Goal: Information Seeking & Learning: Check status

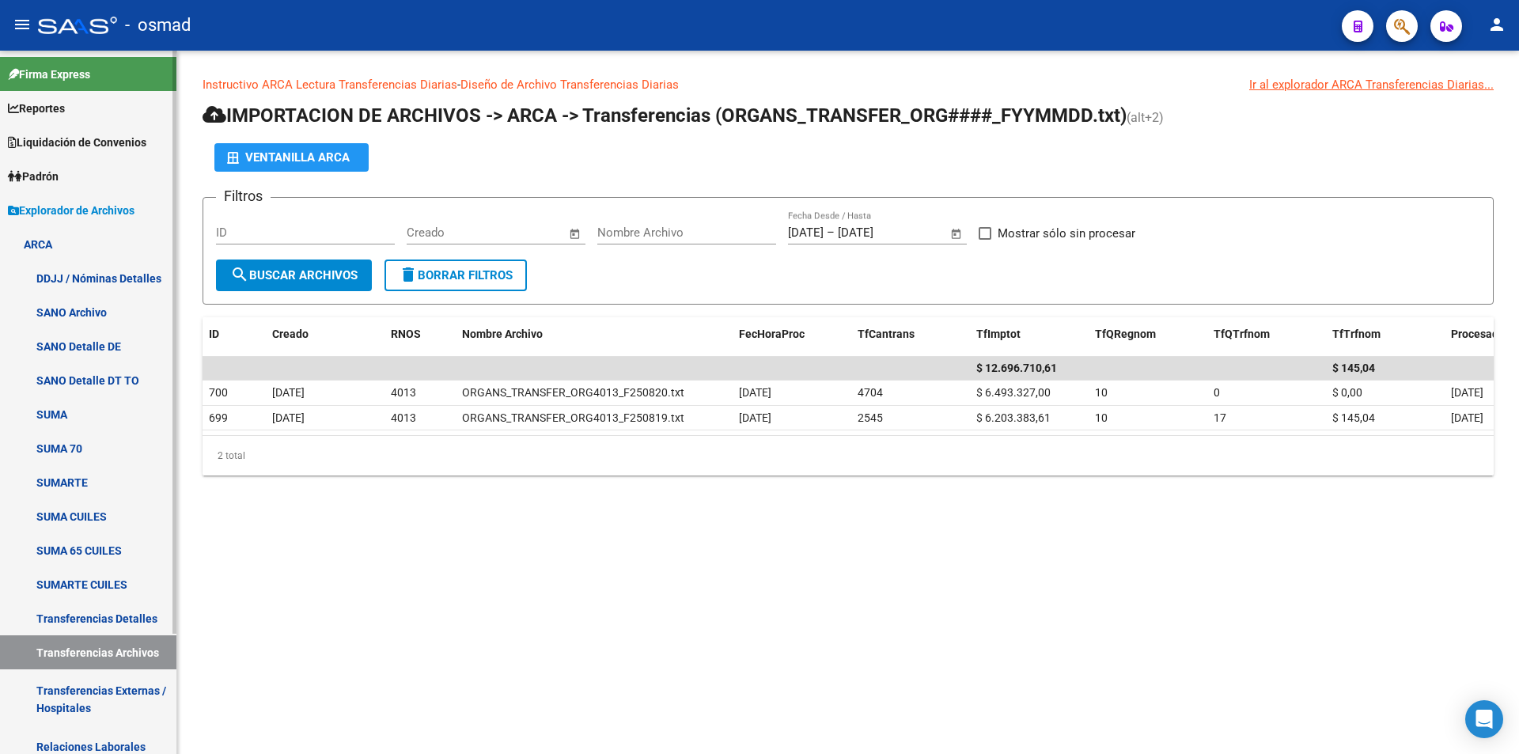
scroll to position [146, 0]
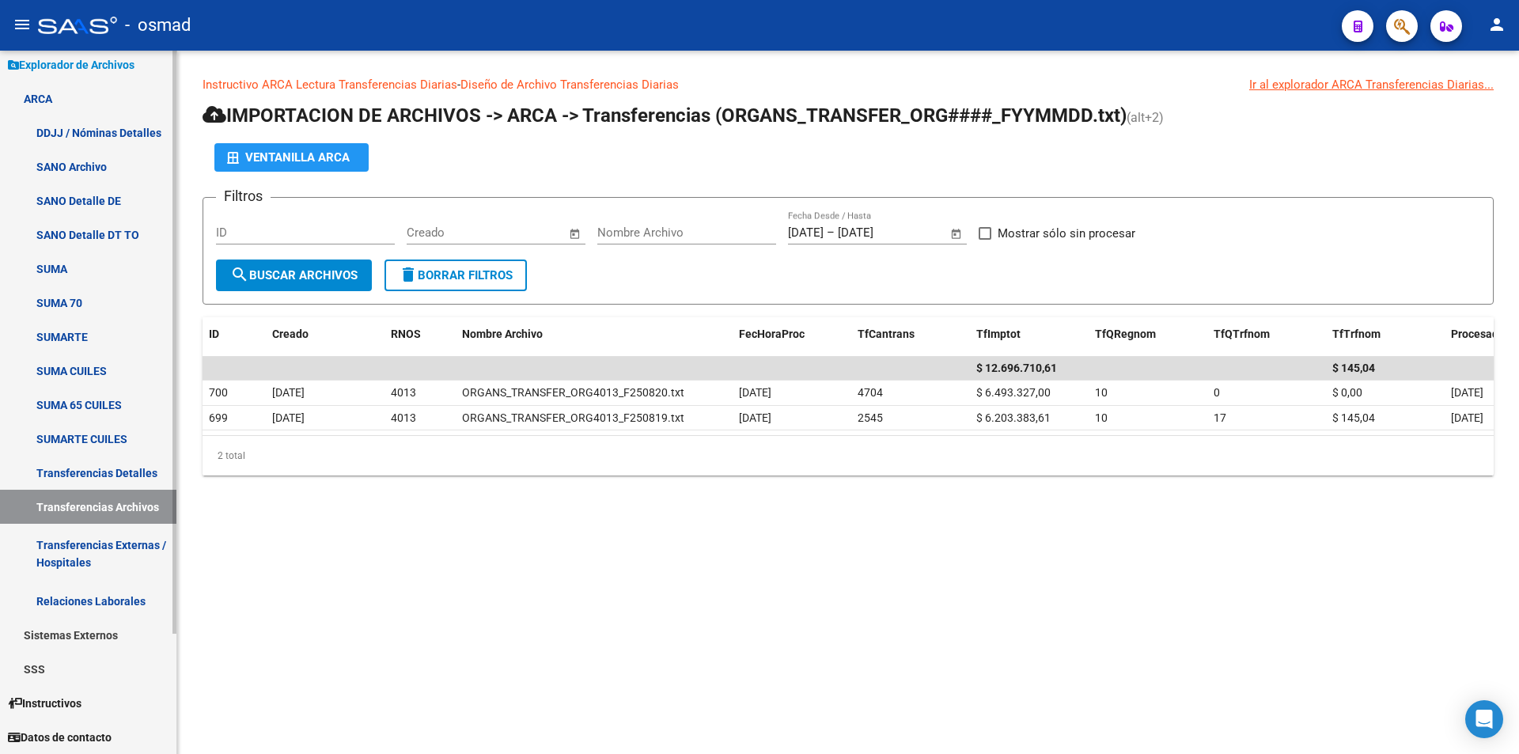
click at [90, 513] on link "Transferencias Archivos" at bounding box center [88, 507] width 176 height 34
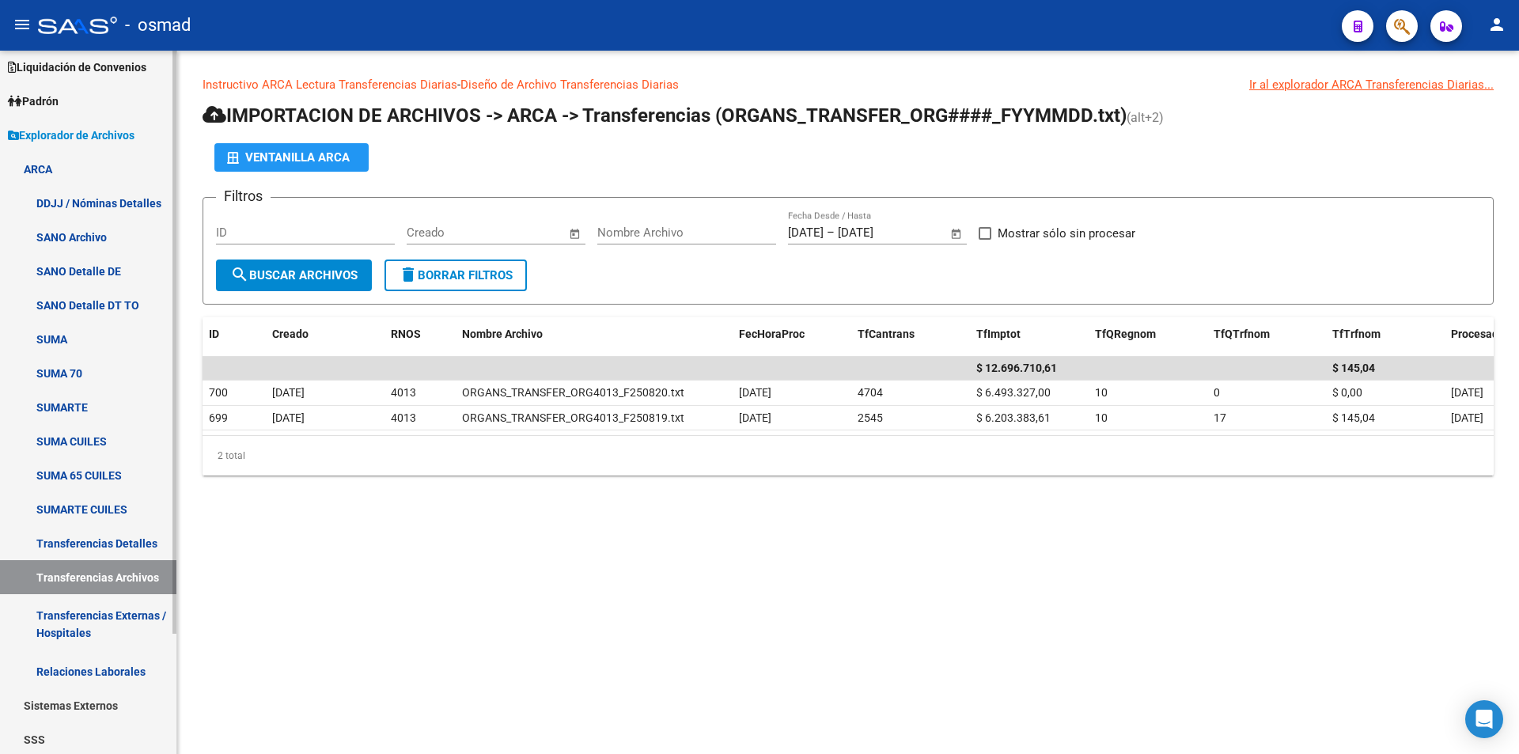
scroll to position [0, 0]
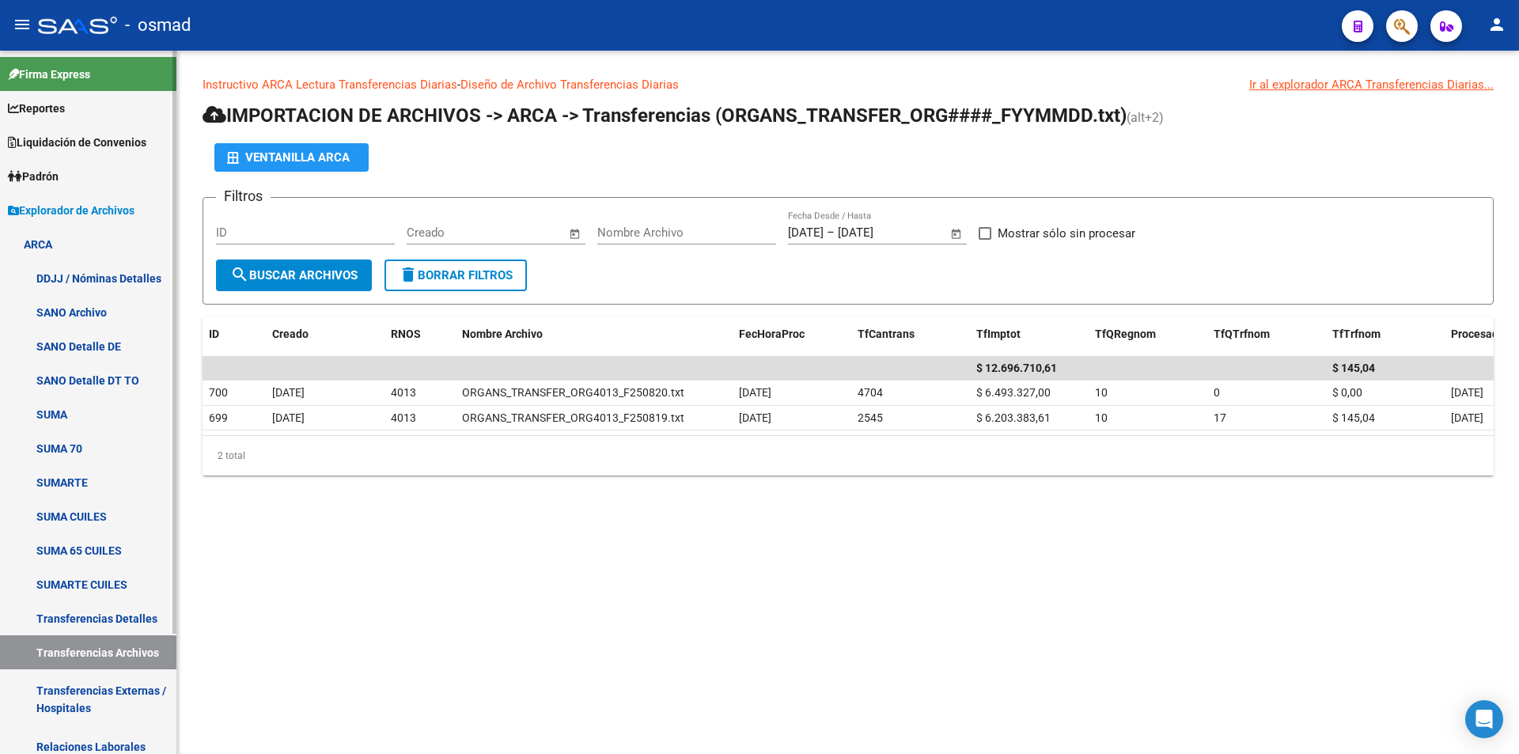
click at [83, 138] on span "Liquidación de Convenios" at bounding box center [77, 142] width 138 height 17
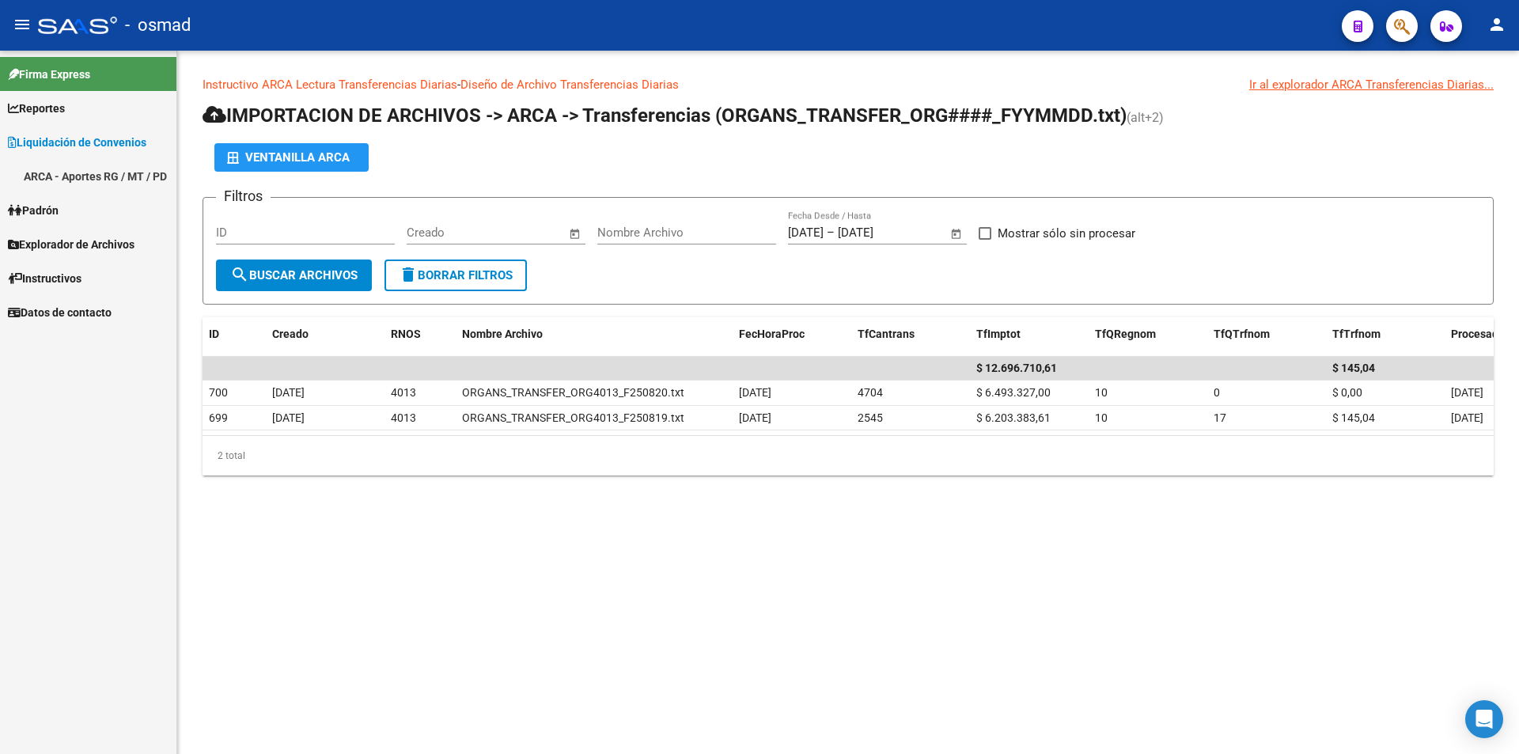
click at [78, 181] on link "ARCA - Aportes RG / MT / PD" at bounding box center [88, 176] width 176 height 34
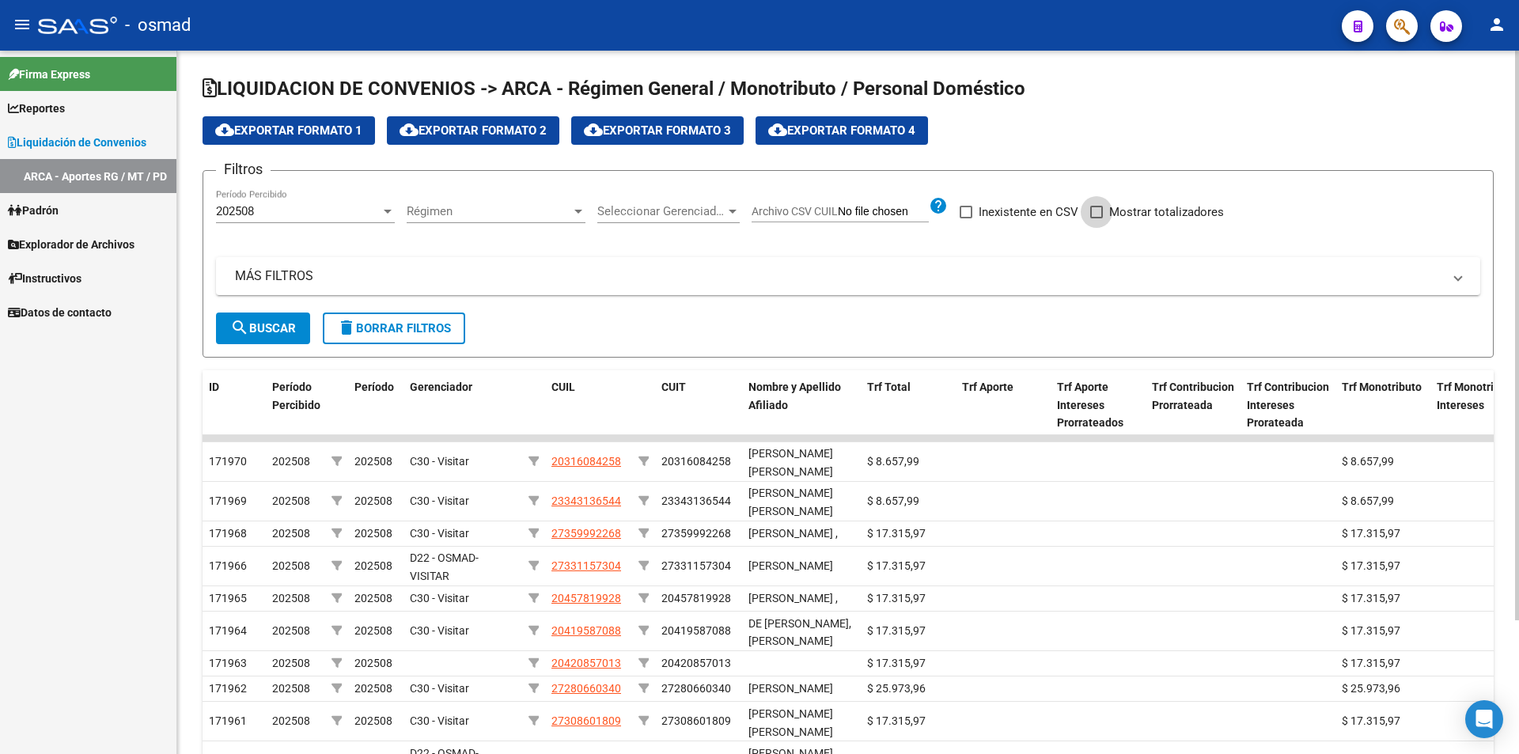
click at [1097, 211] on span at bounding box center [1096, 212] width 13 height 13
click at [1097, 218] on input "Mostrar totalizadores" at bounding box center [1096, 218] width 1 height 1
checkbox input "true"
click at [266, 321] on span "search Buscar" at bounding box center [263, 328] width 66 height 14
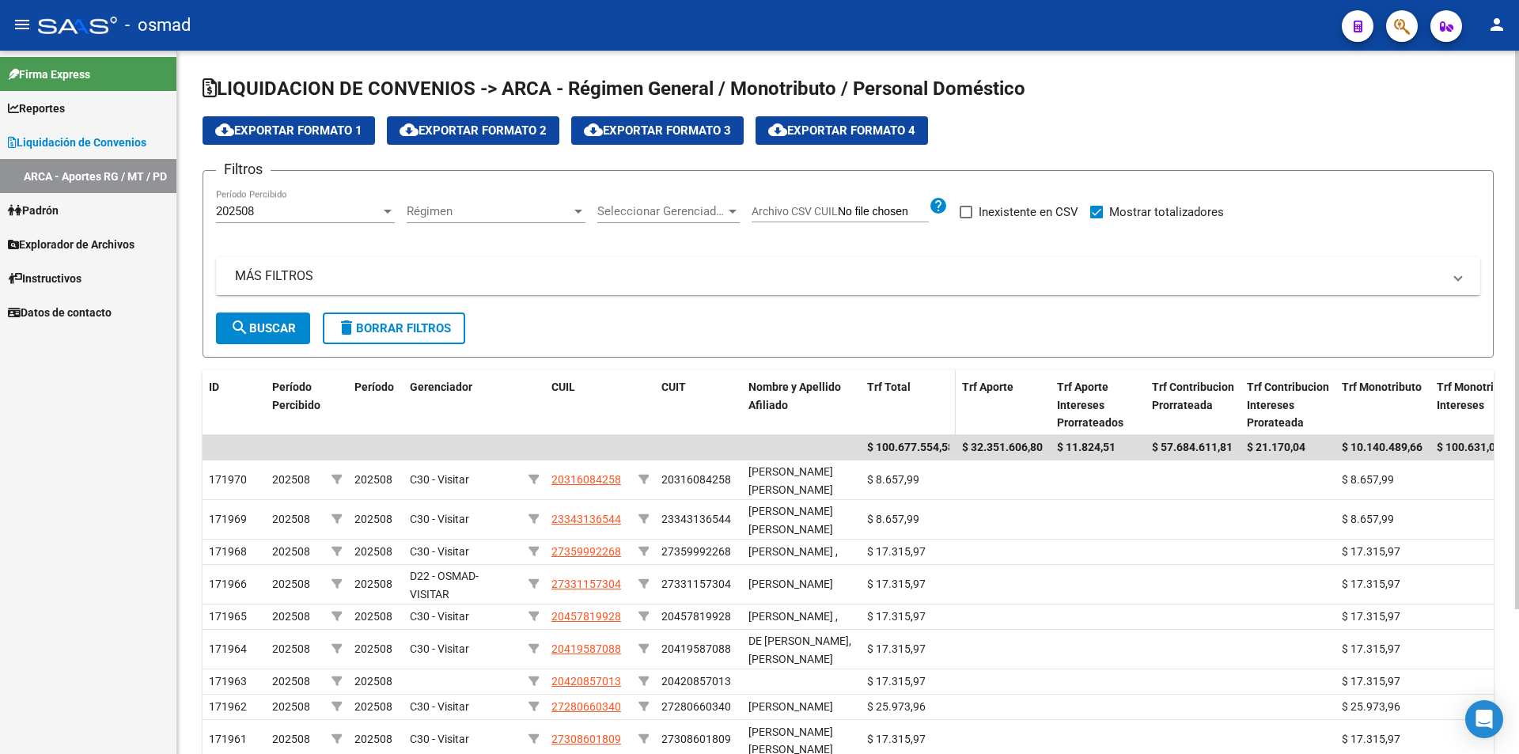
click at [906, 433] on datatable-header-cell "Trf Total" at bounding box center [908, 405] width 95 height 70
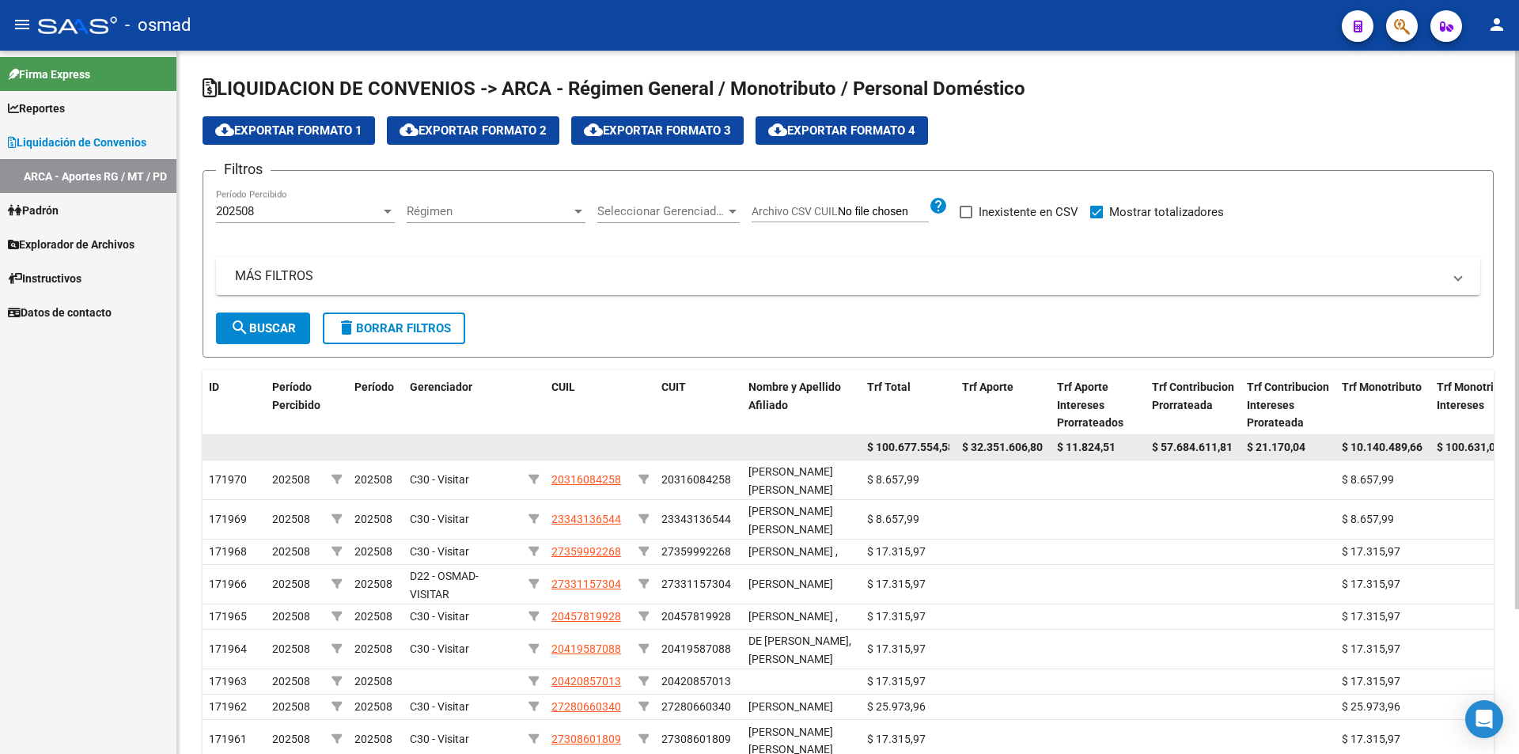
click at [900, 452] on span "$ 100.677.554,58" at bounding box center [910, 447] width 87 height 13
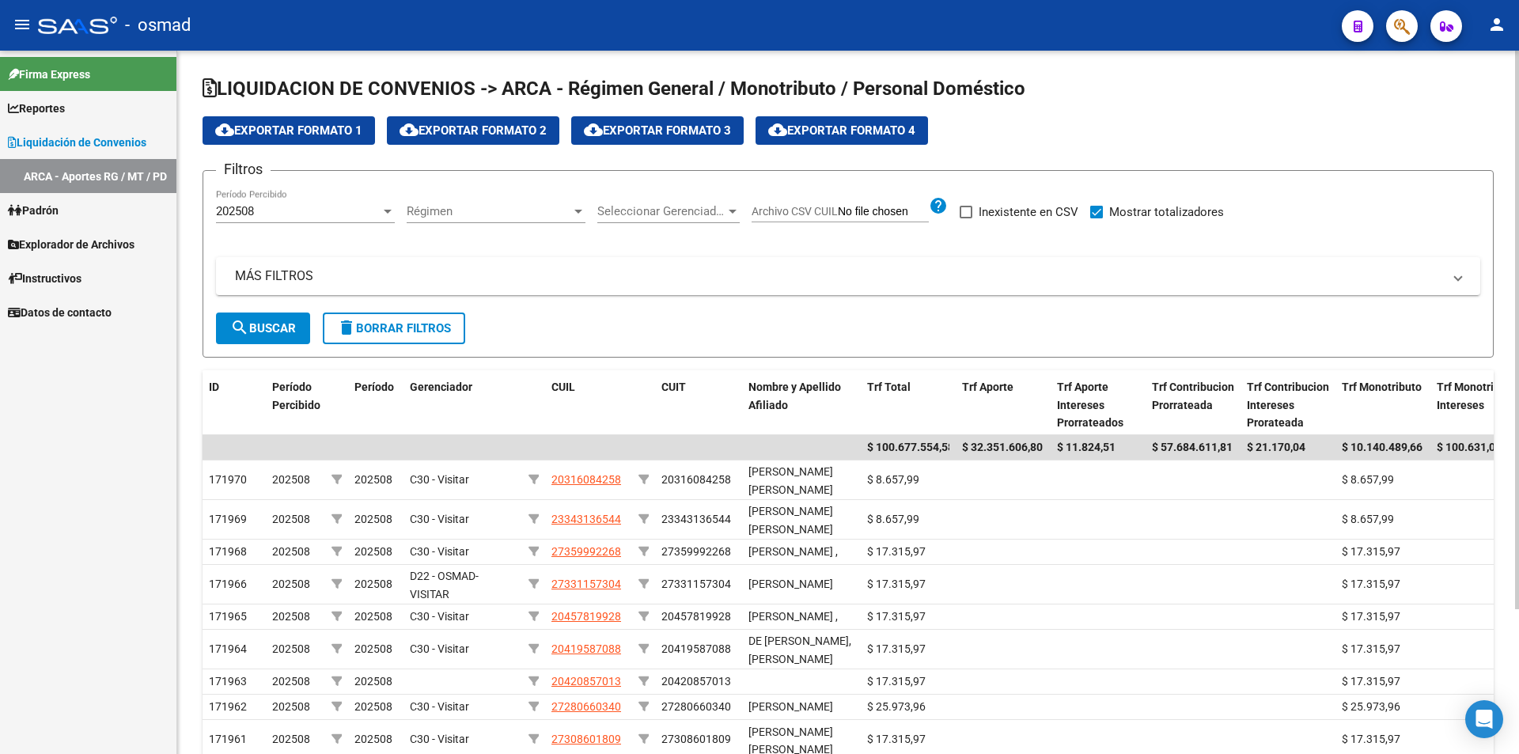
click at [327, 211] on div "202508" at bounding box center [298, 211] width 165 height 14
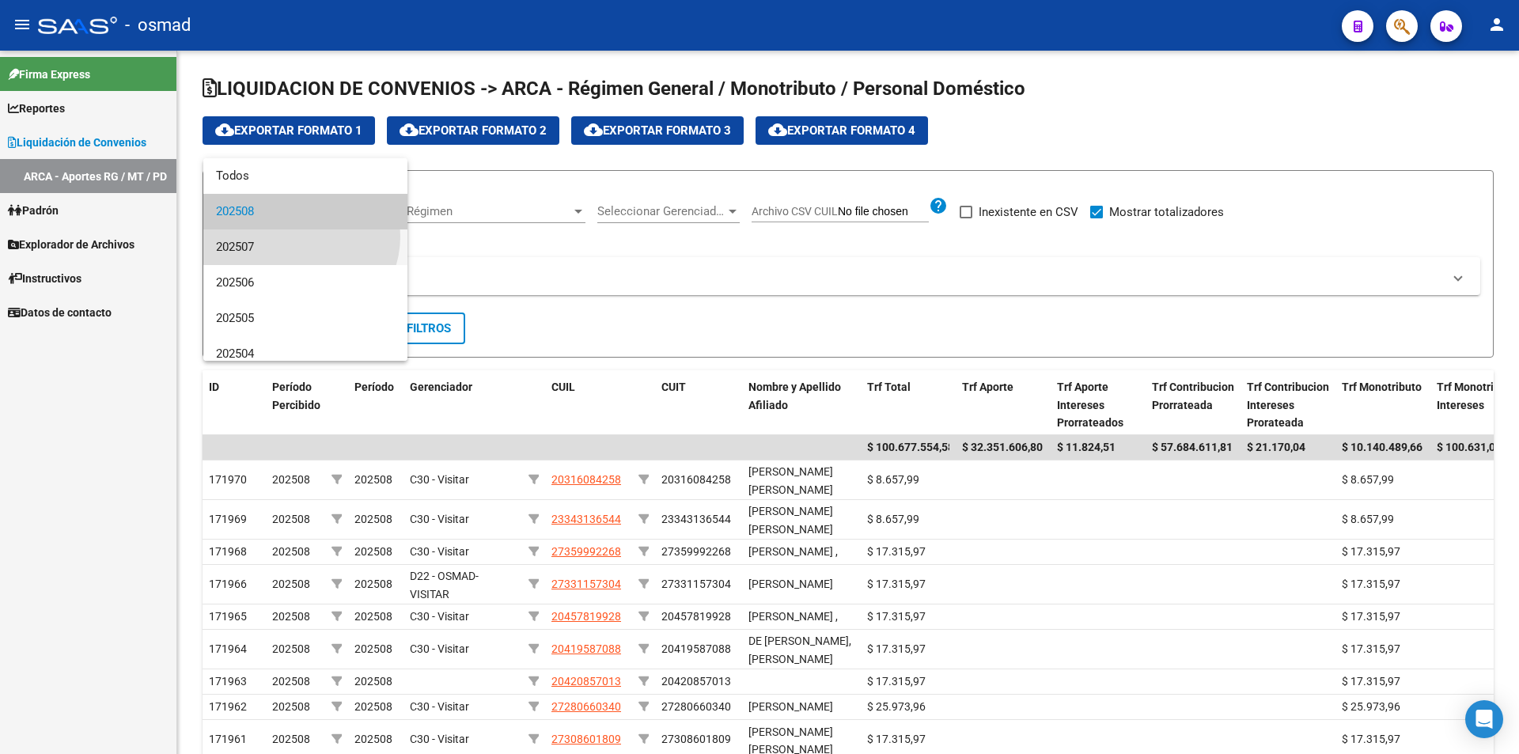
click at [300, 237] on span "202507" at bounding box center [305, 247] width 179 height 36
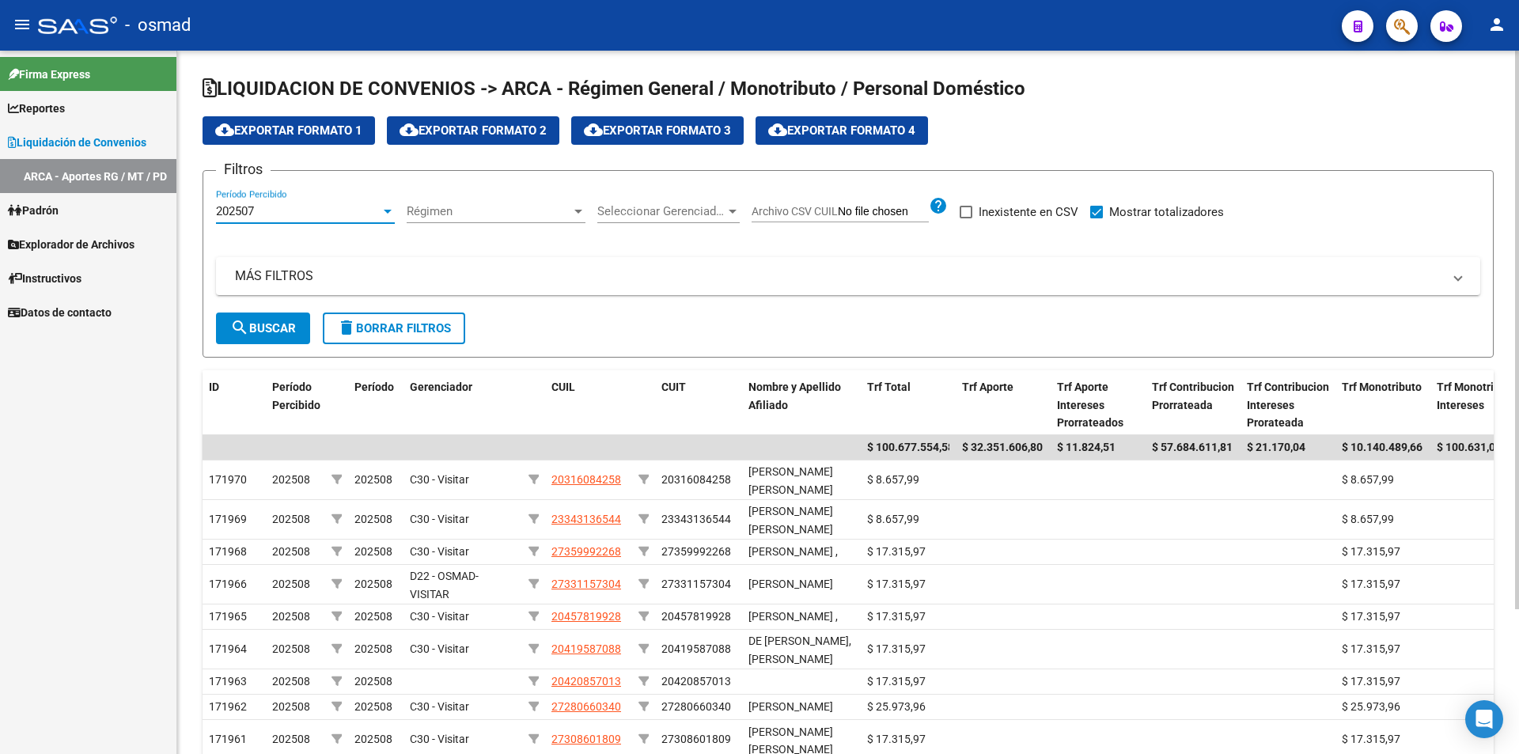
click at [274, 324] on span "search Buscar" at bounding box center [263, 328] width 66 height 14
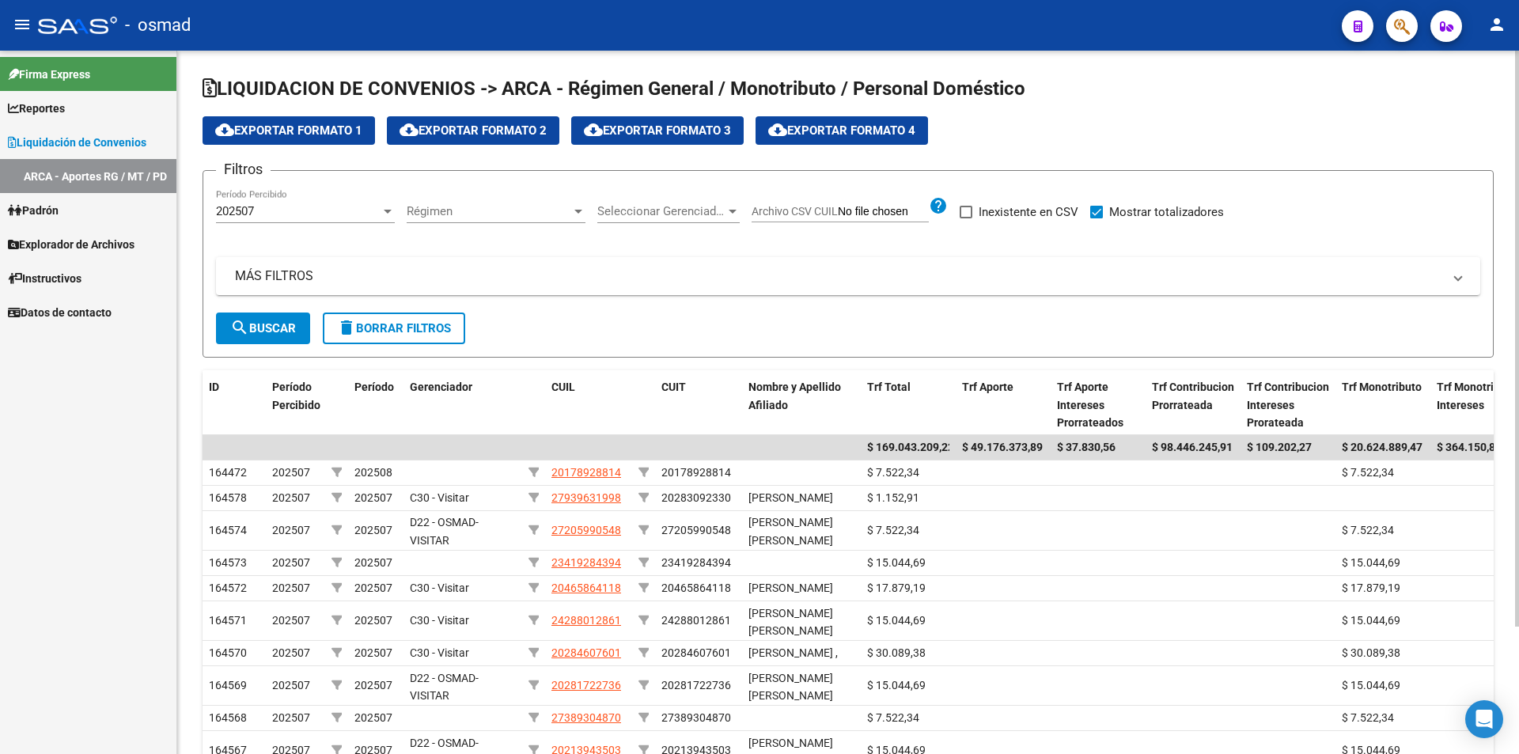
click at [291, 214] on div "202507" at bounding box center [298, 211] width 165 height 14
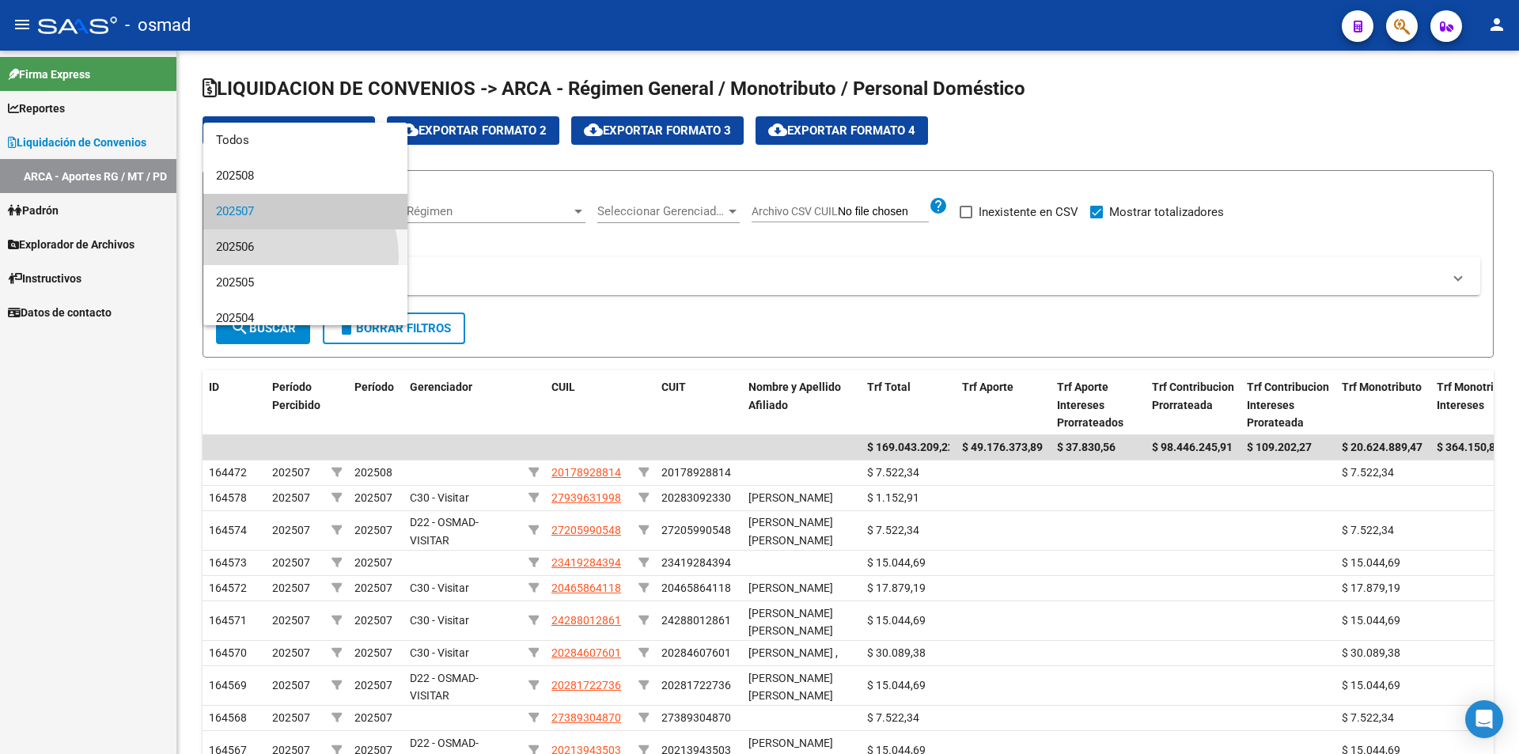
click at [279, 256] on span "202506" at bounding box center [305, 247] width 179 height 36
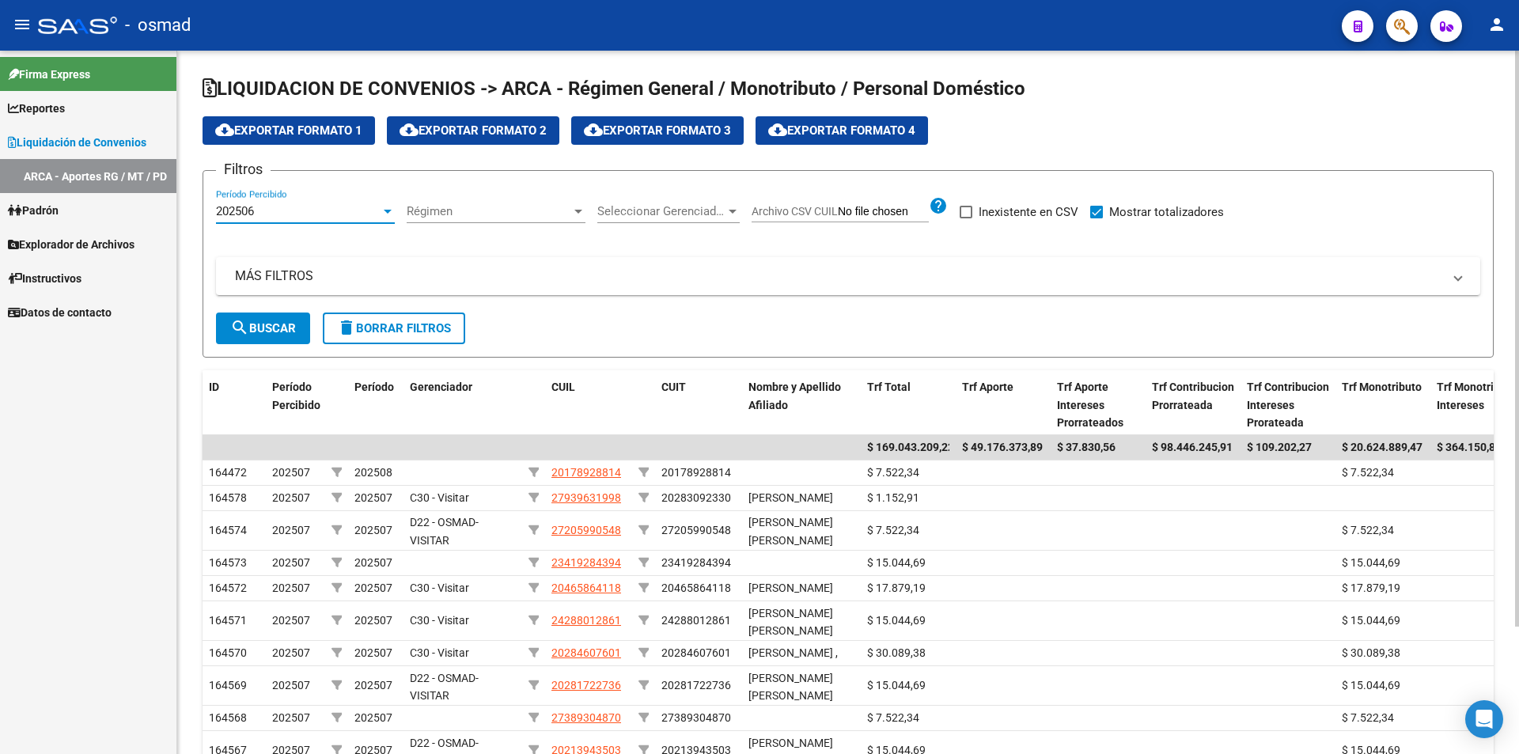
click at [248, 321] on mat-icon "search" at bounding box center [239, 327] width 19 height 19
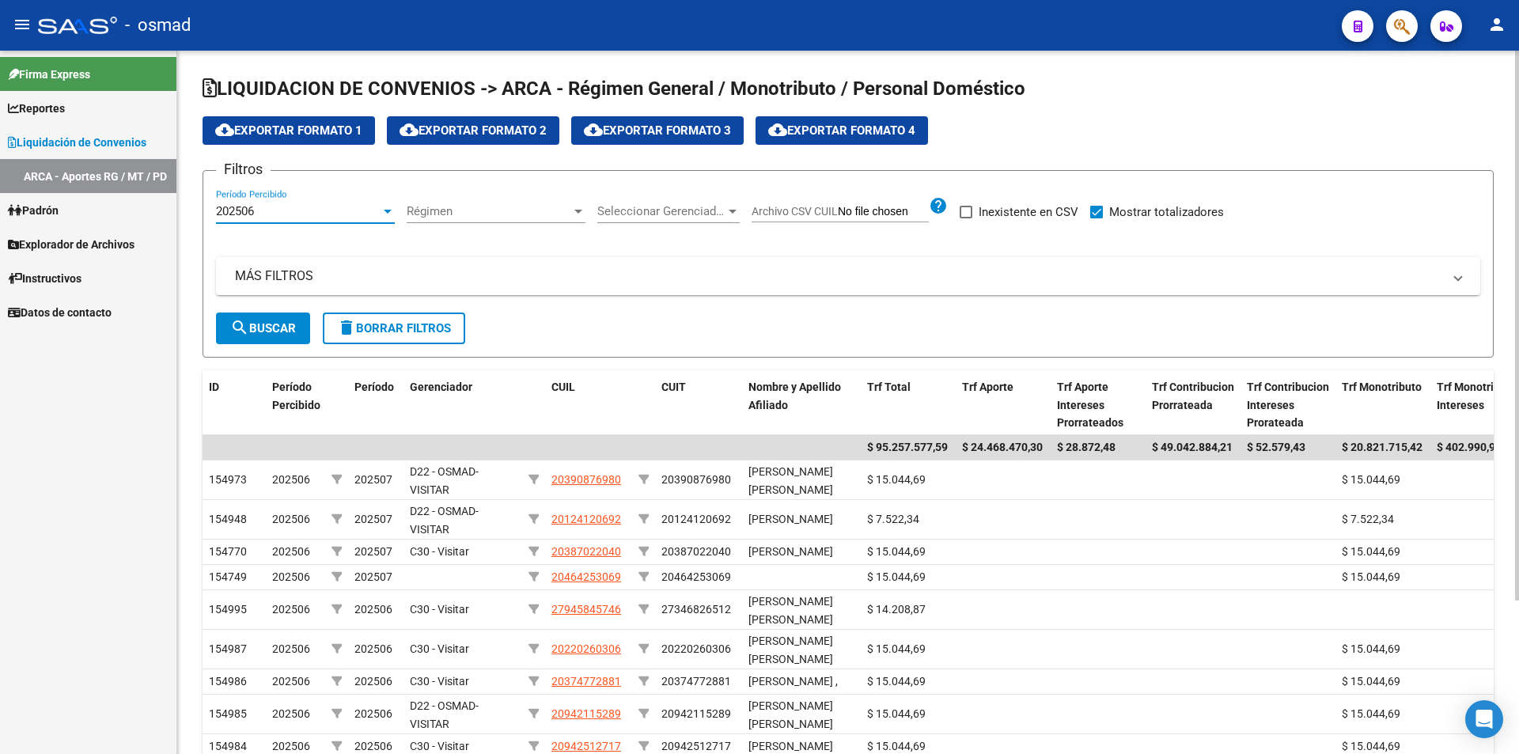
click at [269, 204] on div "202506" at bounding box center [298, 211] width 165 height 14
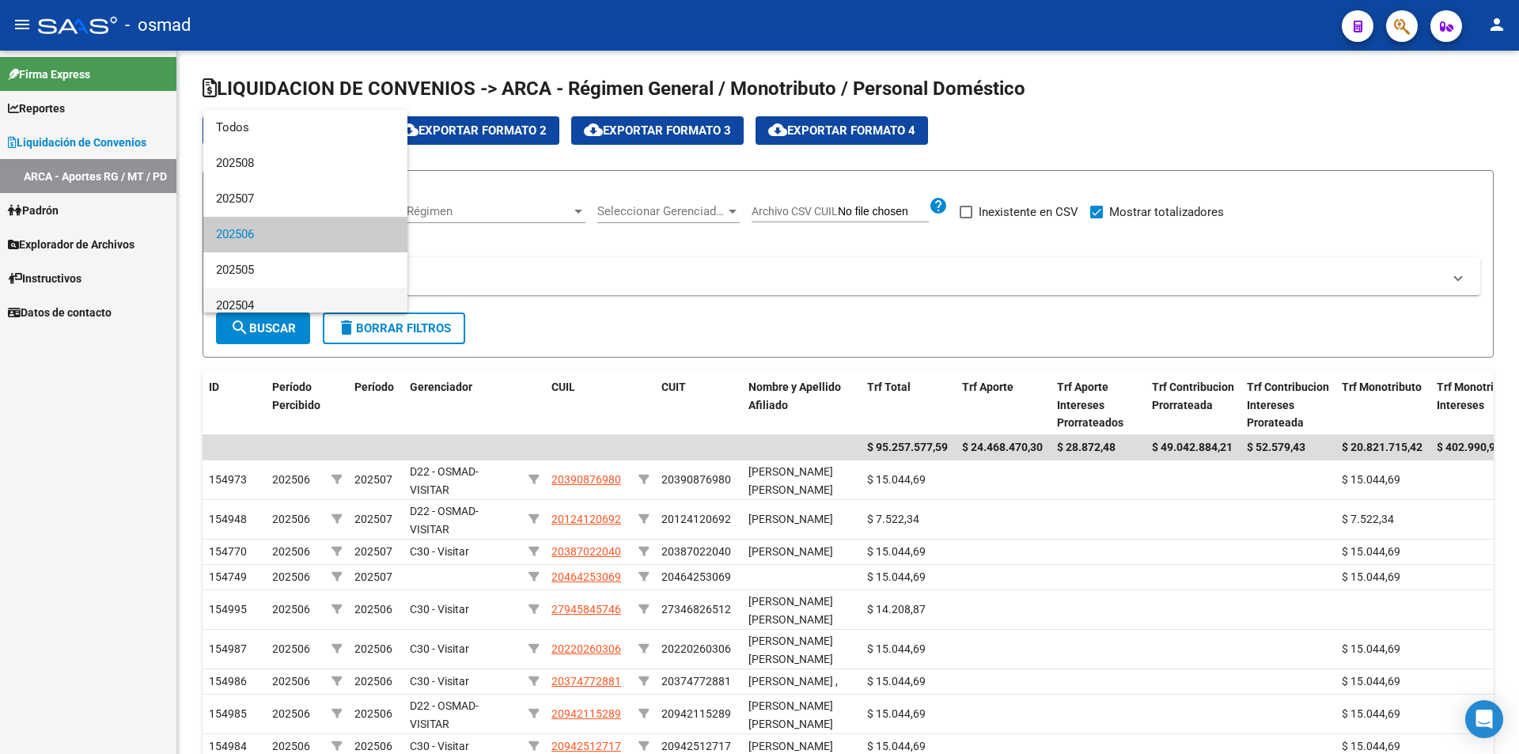
scroll to position [24, 0]
click at [270, 257] on span "202505" at bounding box center [305, 247] width 179 height 36
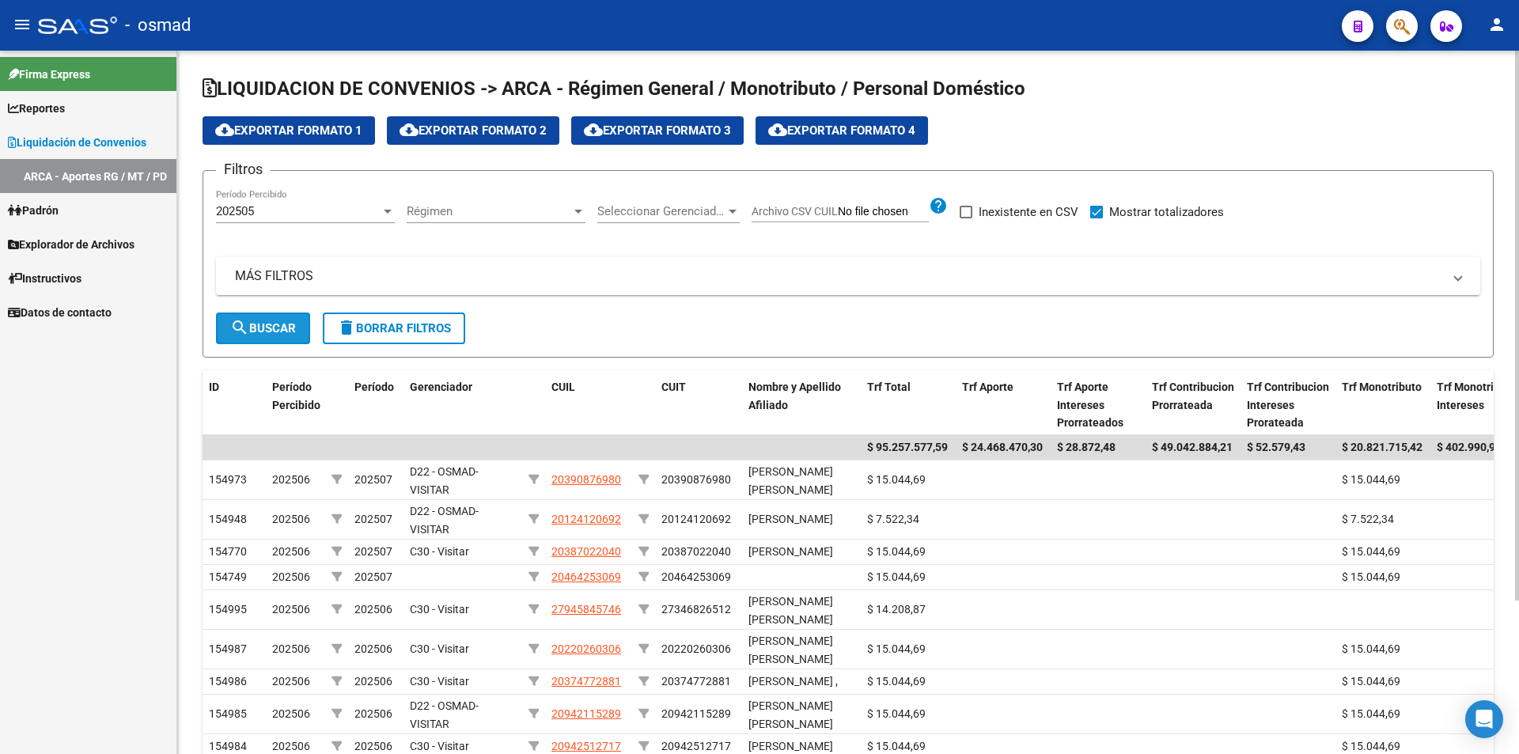
click at [257, 324] on span "search Buscar" at bounding box center [263, 328] width 66 height 14
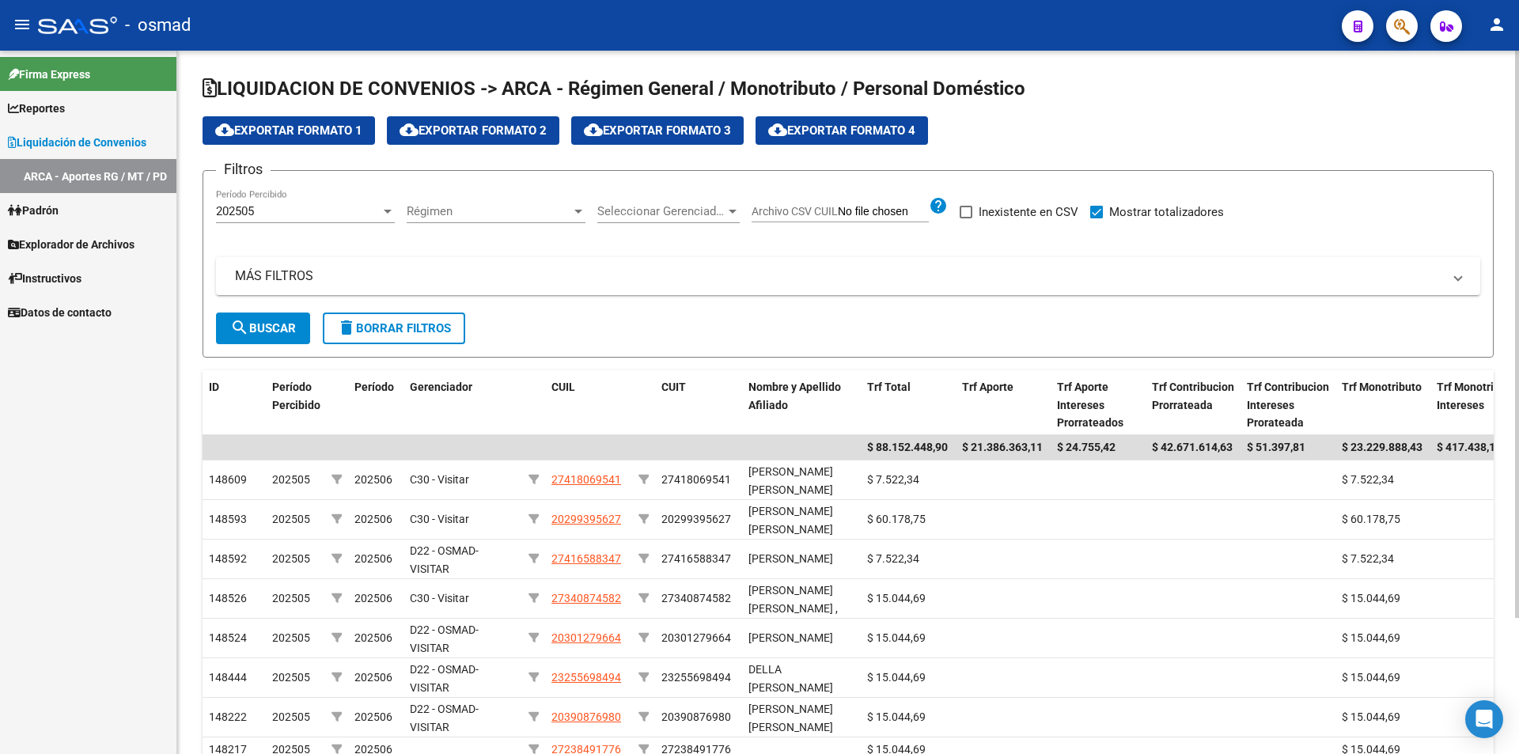
click at [298, 202] on div "202505 Período Percibido" at bounding box center [305, 206] width 179 height 34
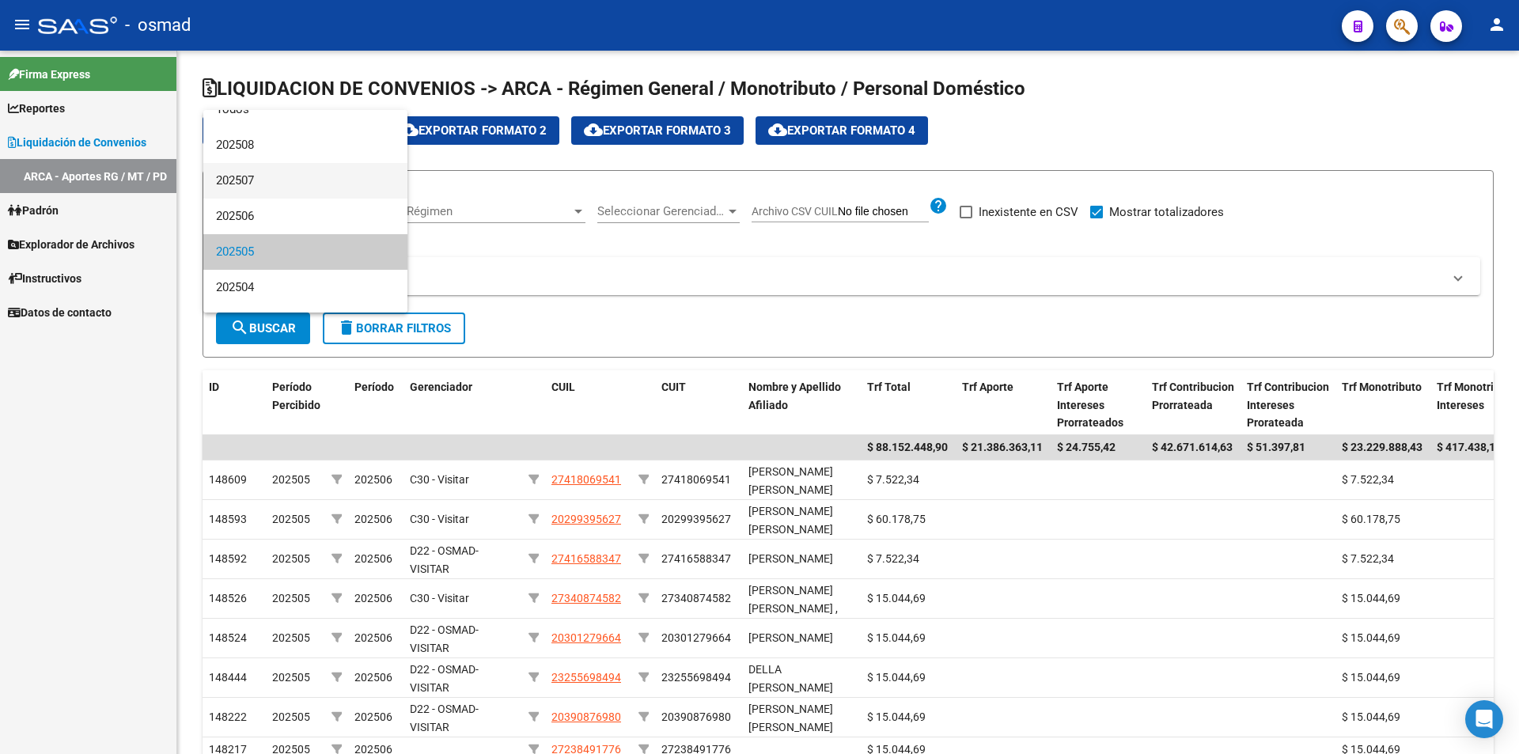
scroll to position [0, 0]
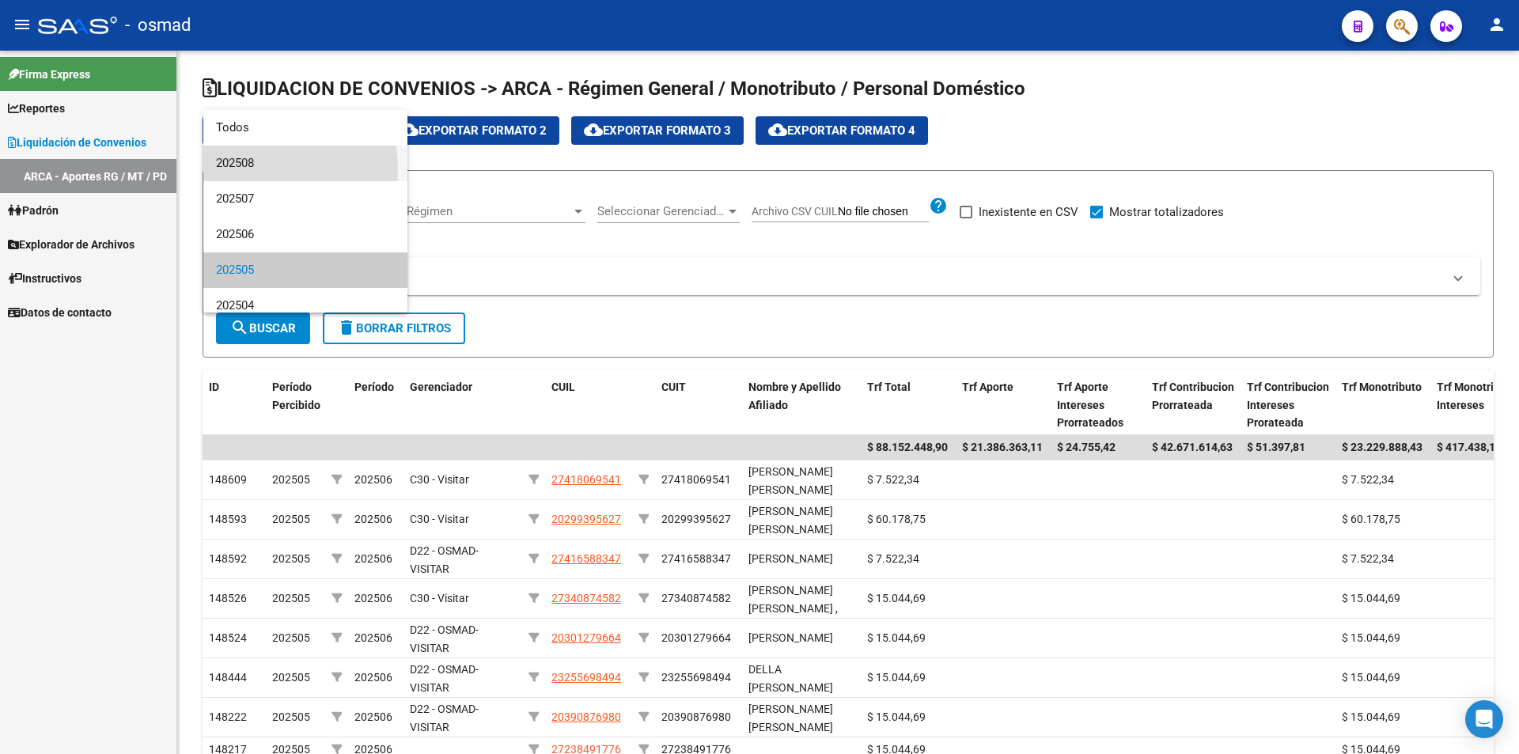
click at [279, 169] on span "202508" at bounding box center [305, 164] width 179 height 36
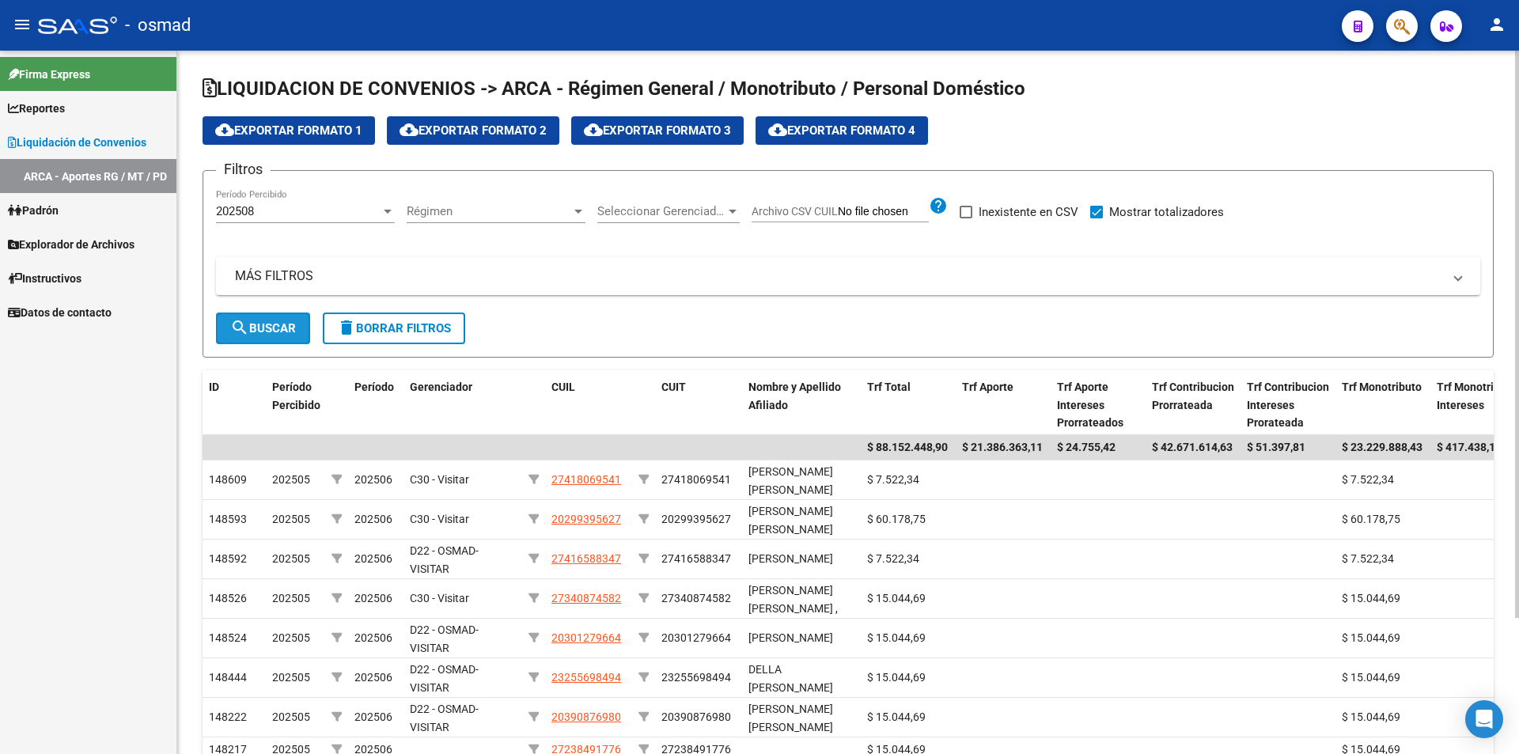
click at [259, 327] on span "search Buscar" at bounding box center [263, 328] width 66 height 14
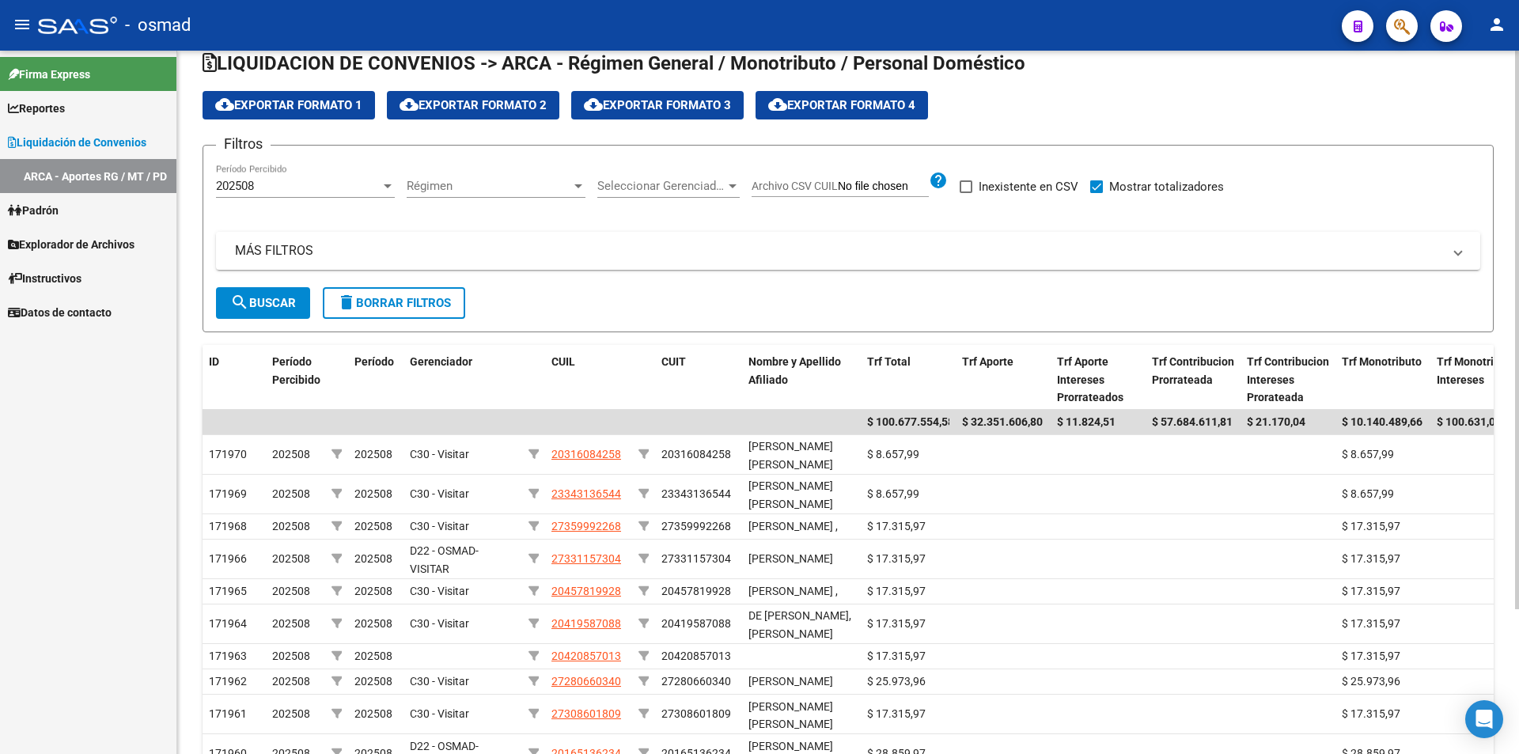
scroll to position [25, 0]
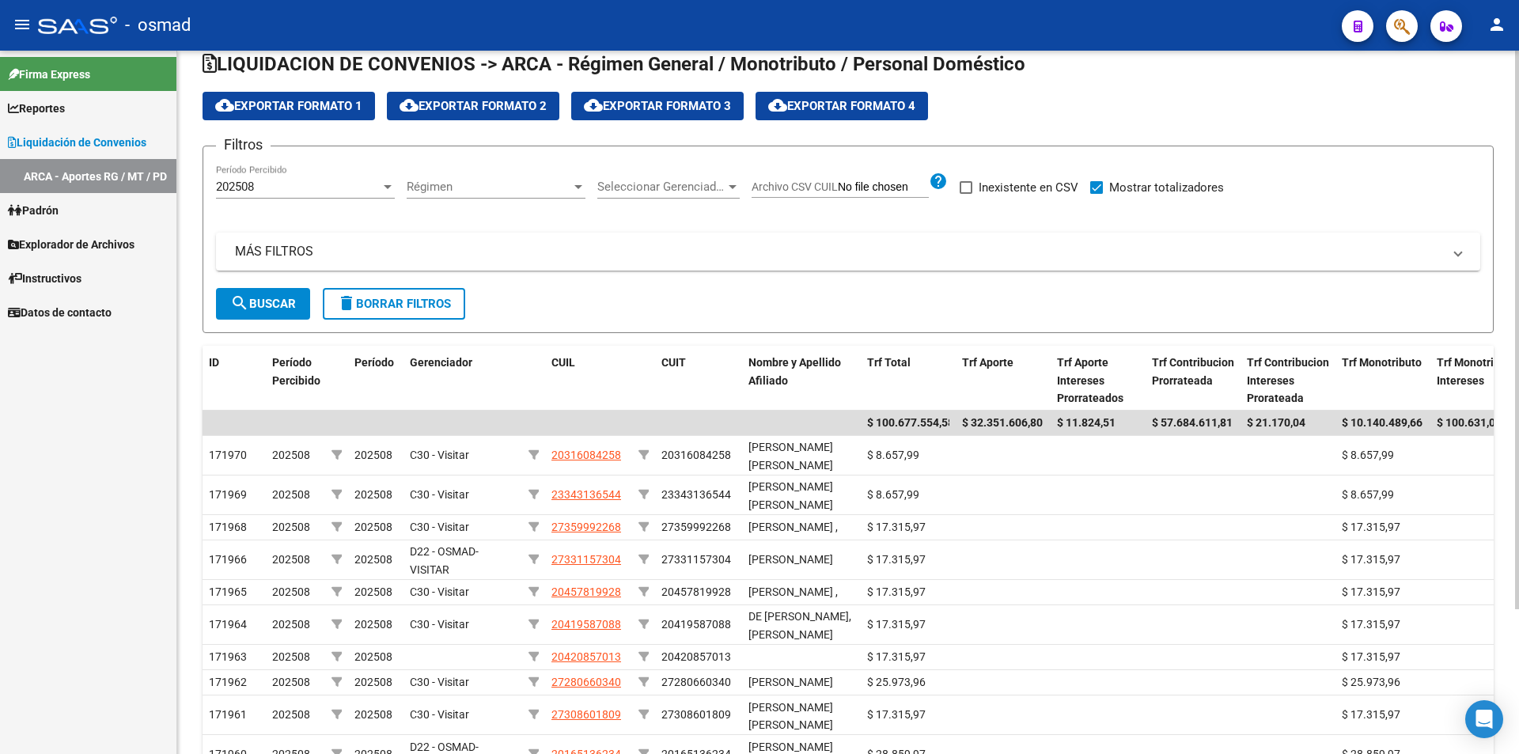
click at [829, 187] on span "Archivo CSV CUIL" at bounding box center [795, 186] width 86 height 13
click at [838, 187] on input "Archivo CSV CUIL" at bounding box center [883, 187] width 91 height 14
click at [702, 182] on span "Seleccionar Gerenciador" at bounding box center [661, 187] width 128 height 14
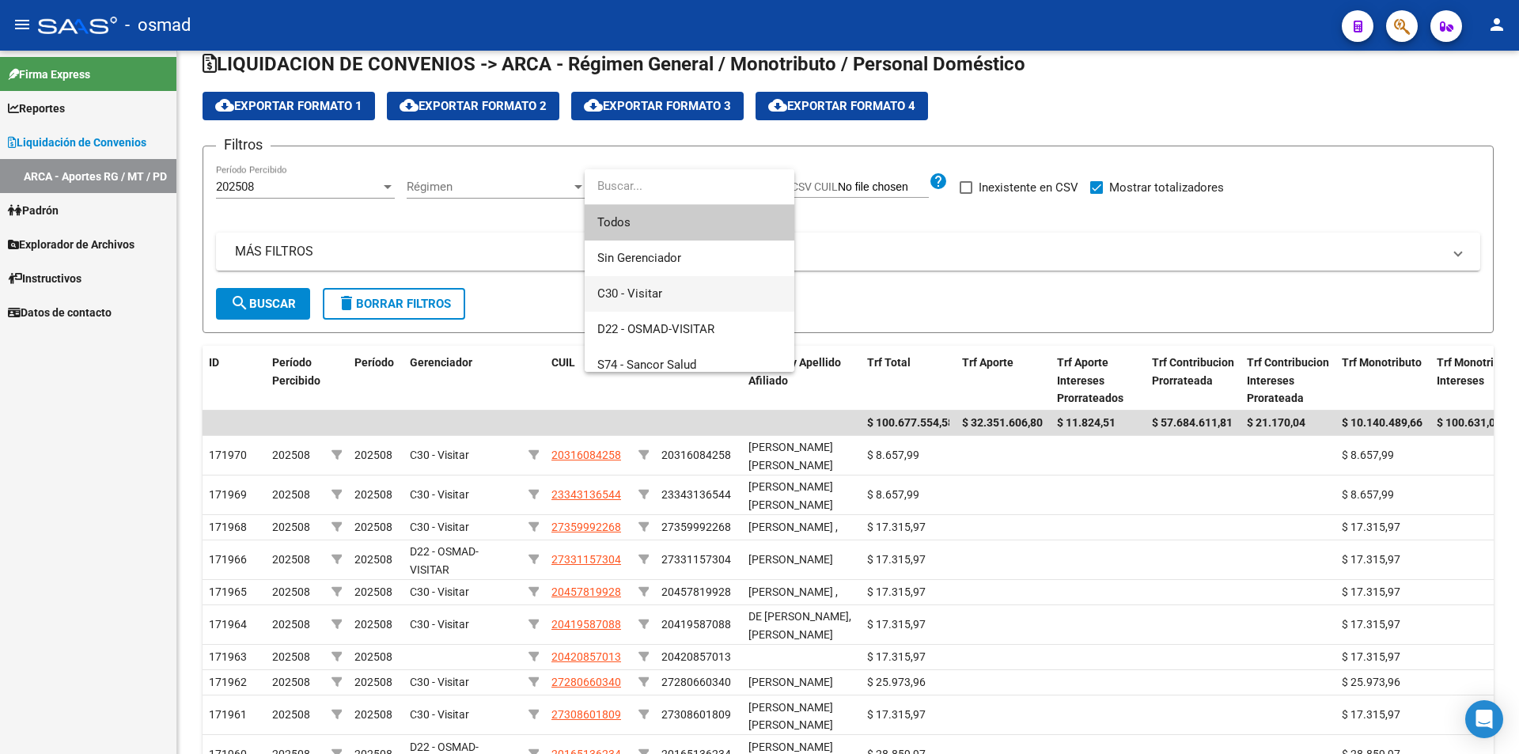
click at [688, 298] on span "C30 - Visitar" at bounding box center [689, 294] width 184 height 36
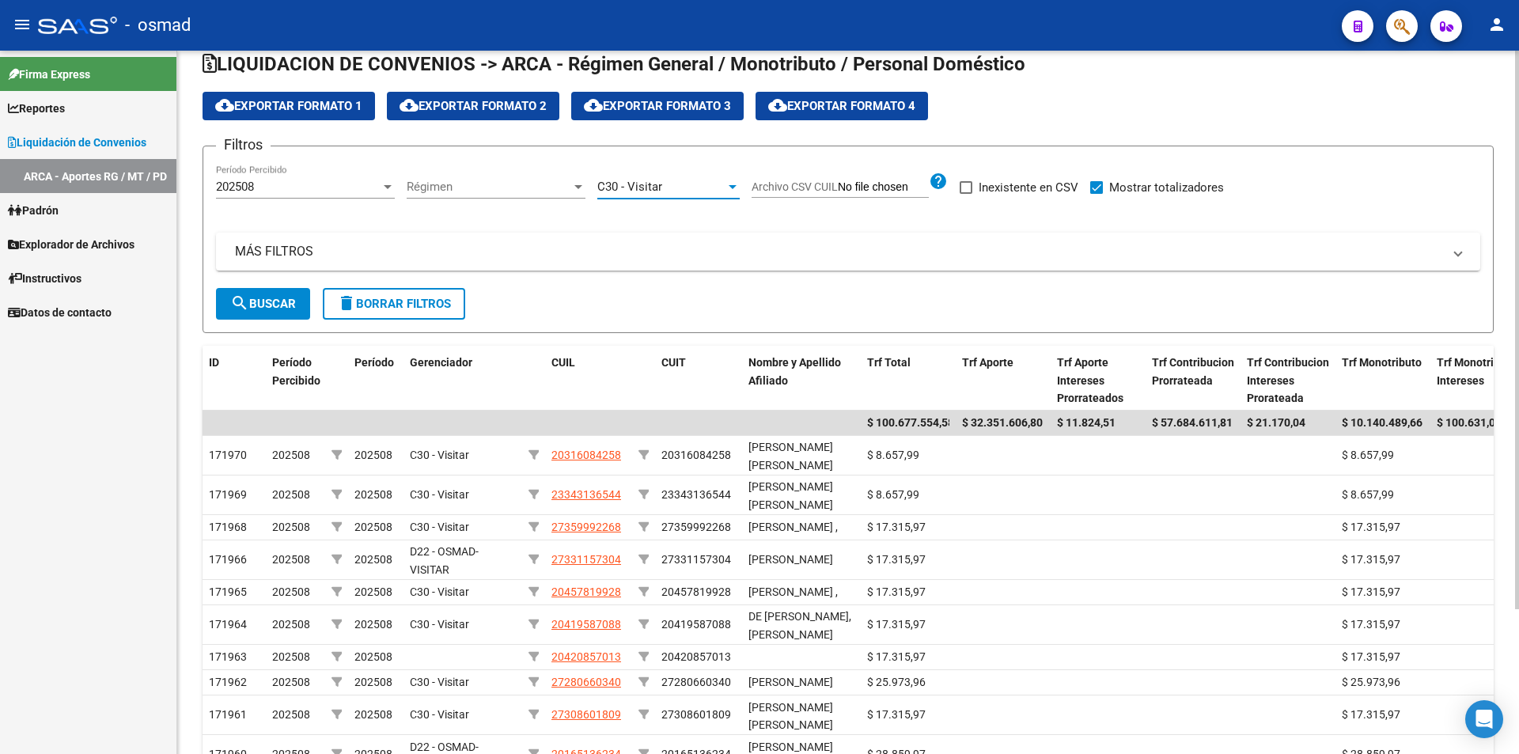
click at [268, 305] on span "search Buscar" at bounding box center [263, 304] width 66 height 14
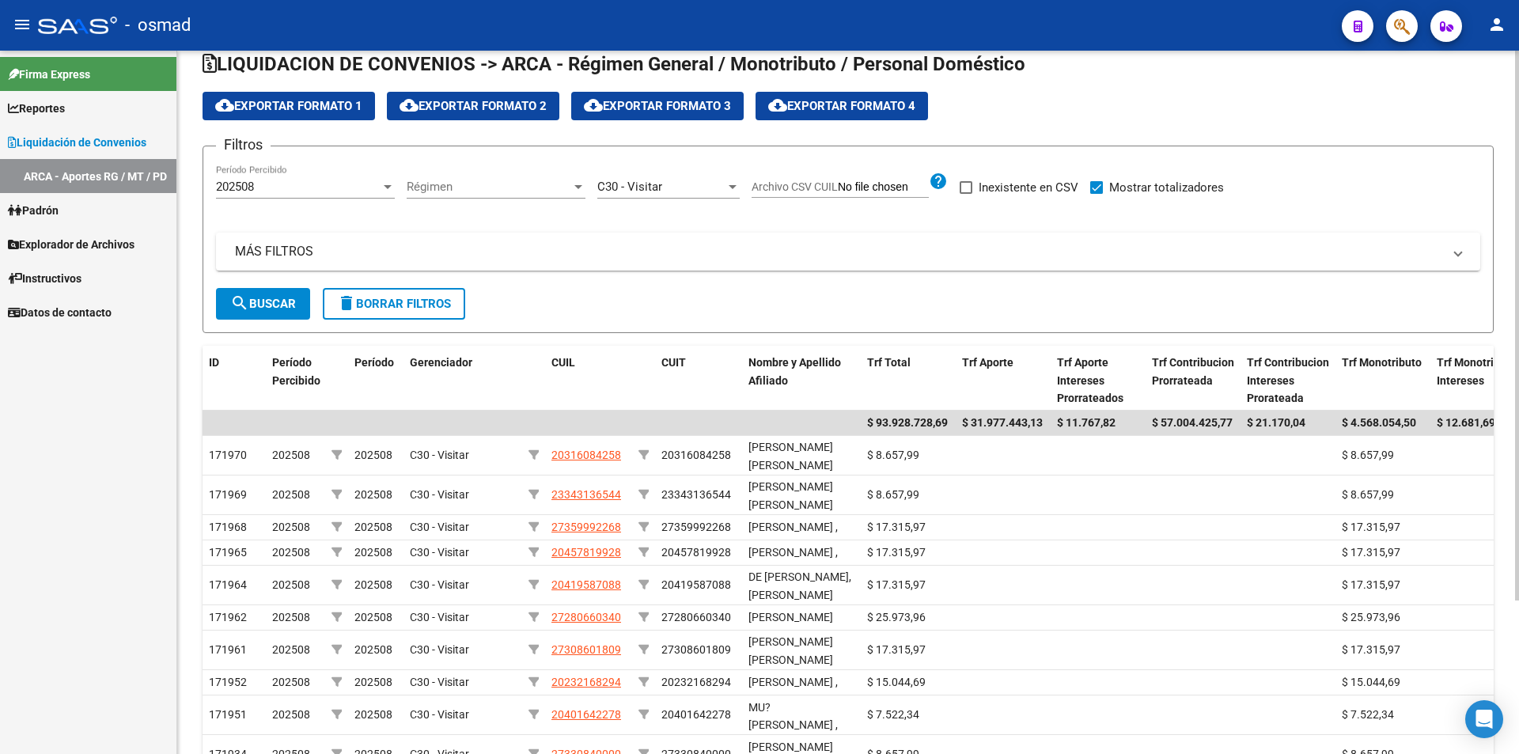
click at [727, 183] on div at bounding box center [733, 186] width 14 height 13
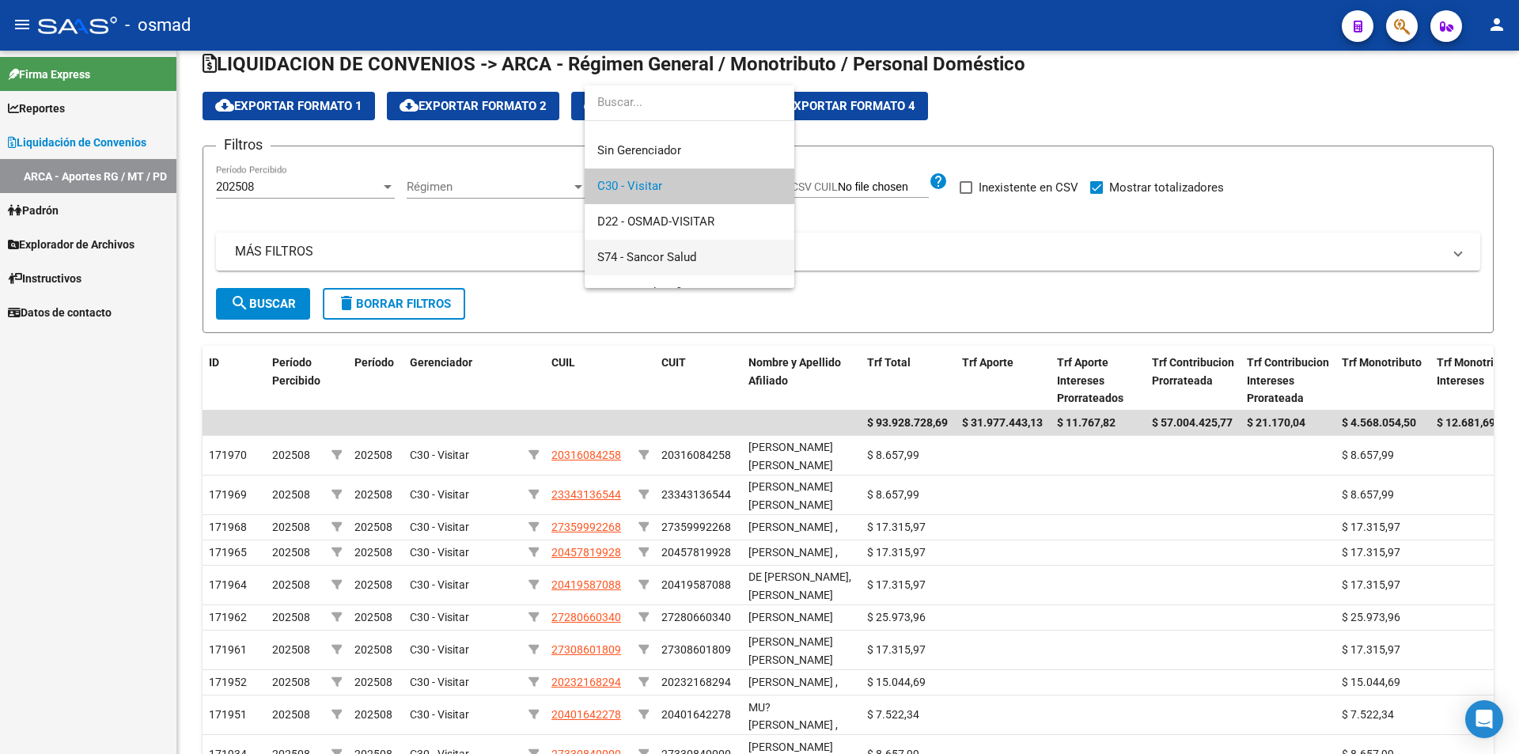
scroll to position [47, 0]
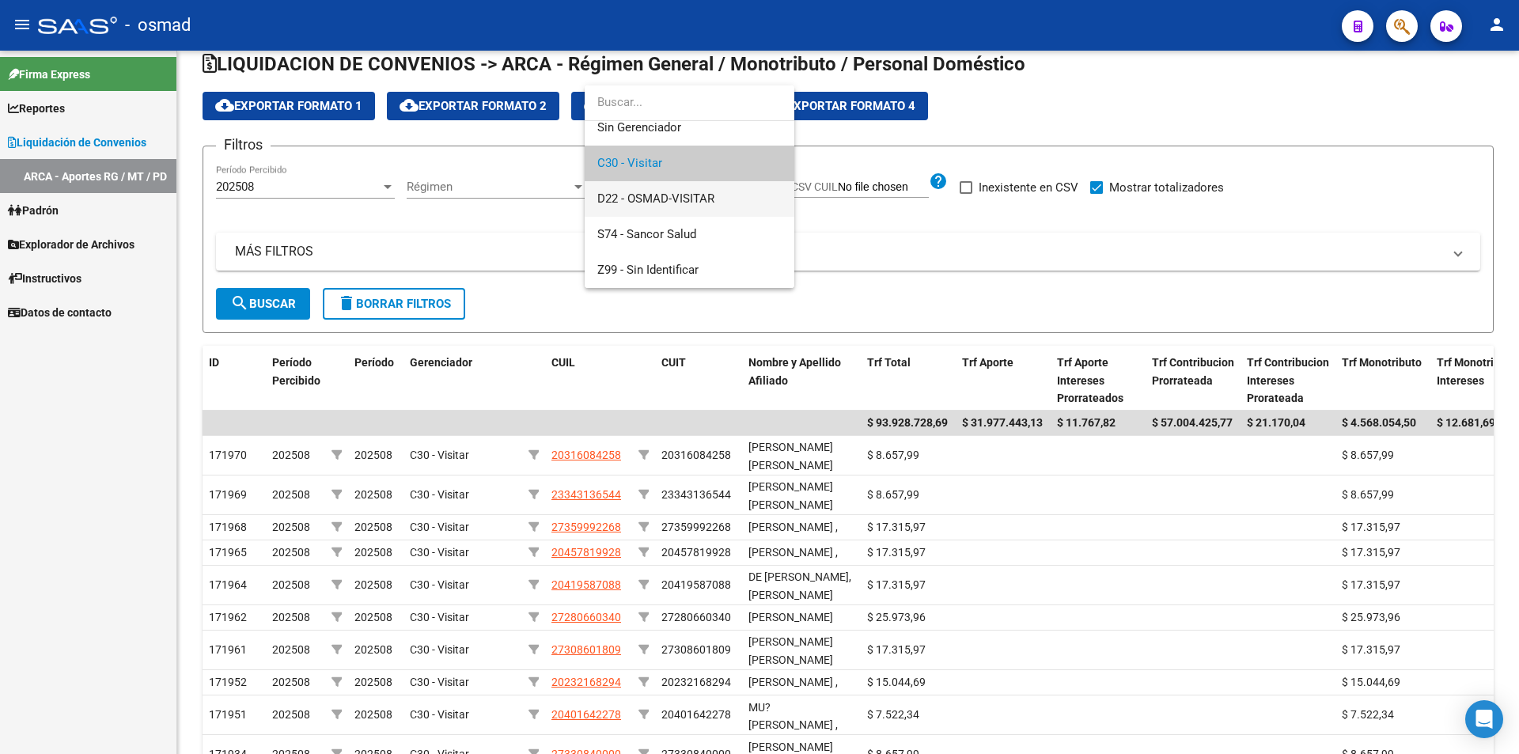
click at [730, 207] on span "D22 - OSMAD-VISITAR" at bounding box center [689, 199] width 184 height 36
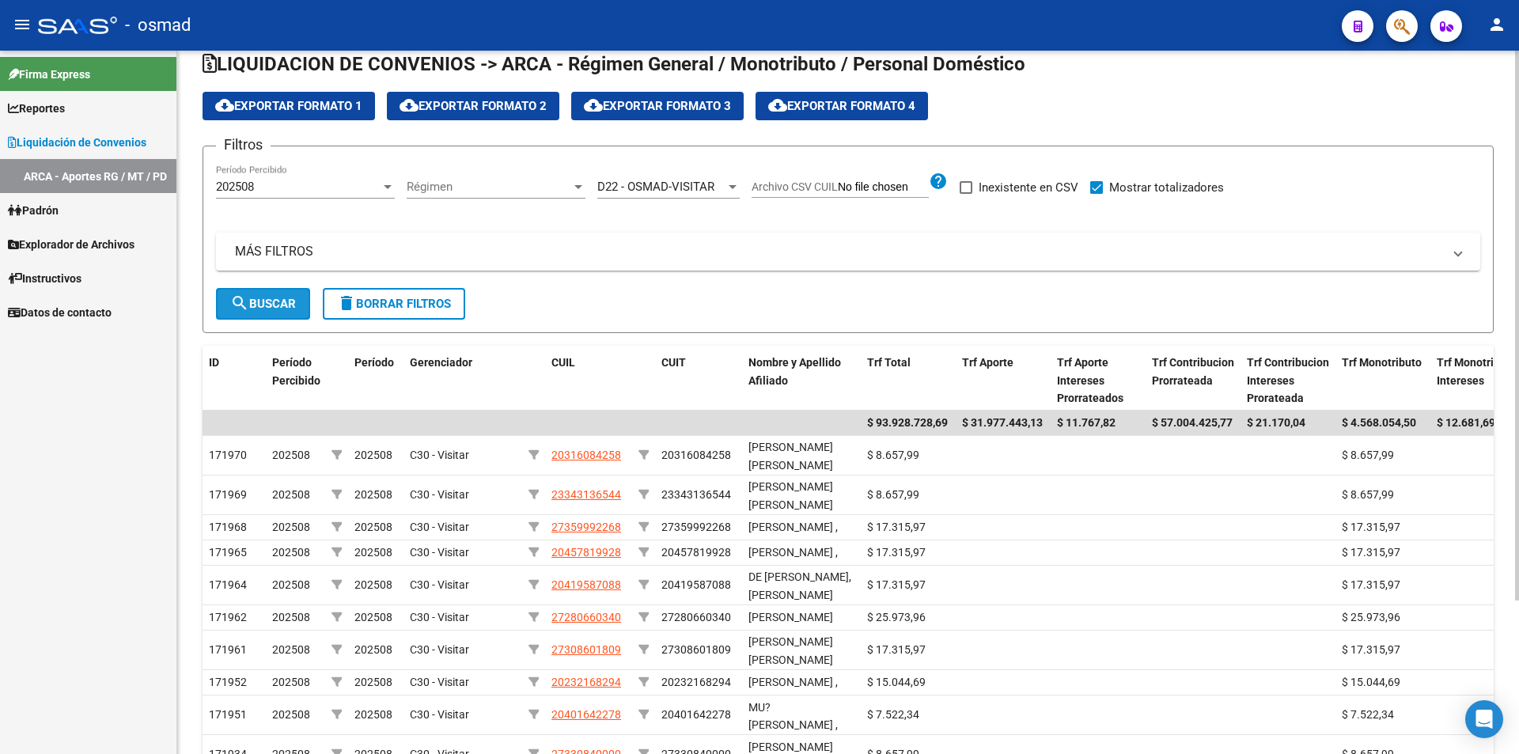
click at [253, 304] on span "search Buscar" at bounding box center [263, 304] width 66 height 14
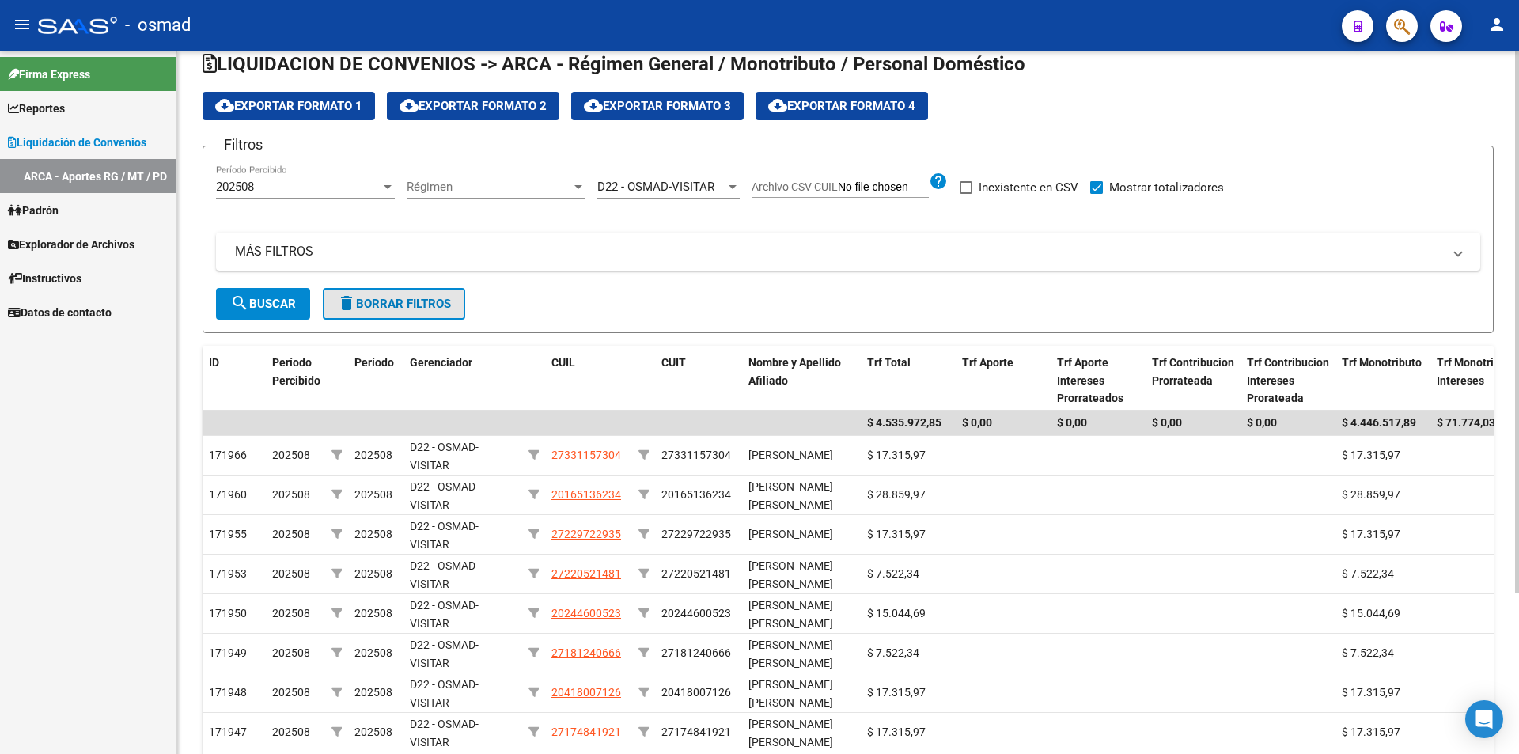
click at [385, 310] on span "delete Borrar Filtros" at bounding box center [394, 304] width 114 height 14
checkbox input "false"
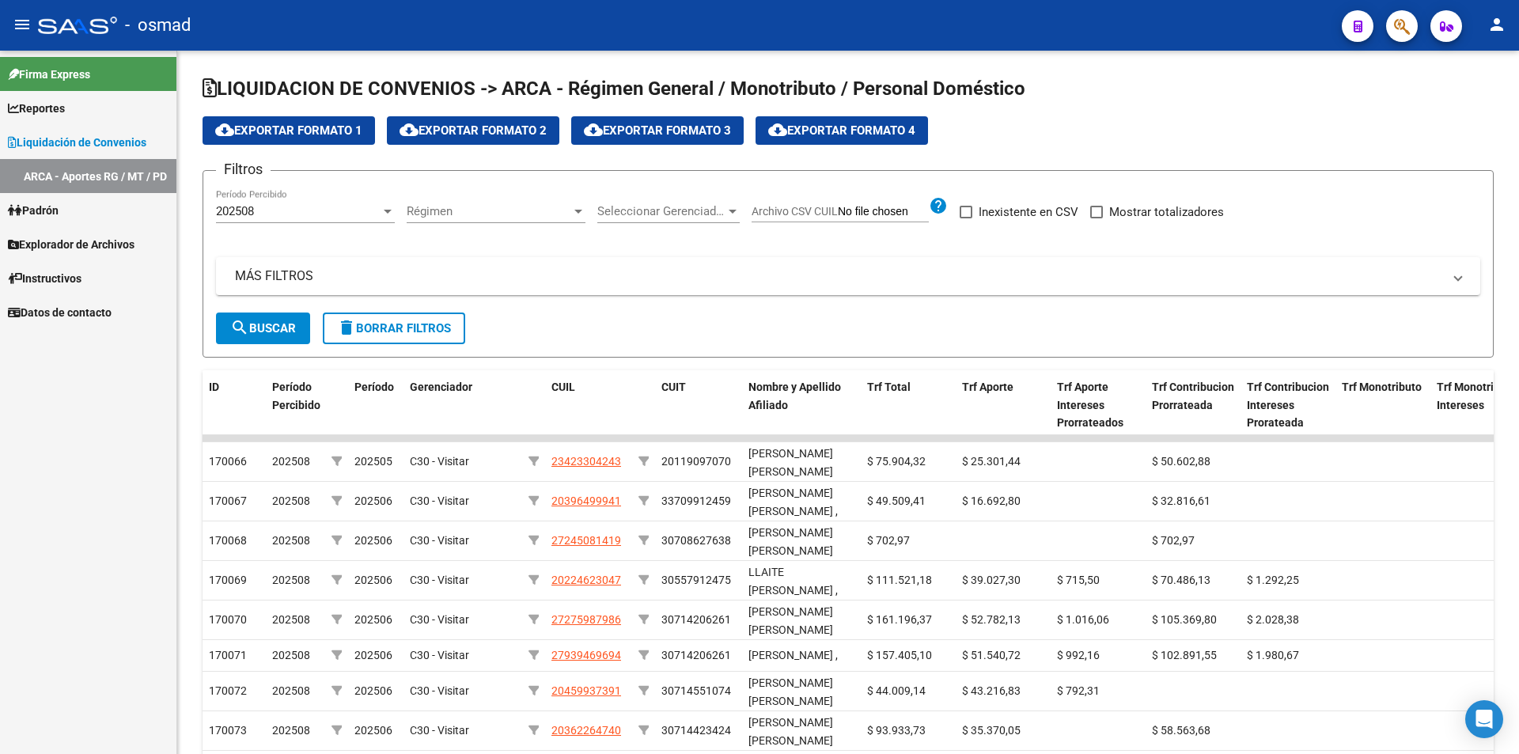
click at [79, 143] on span "Liquidación de Convenios" at bounding box center [77, 142] width 138 height 17
